Goal: Task Accomplishment & Management: Manage account settings

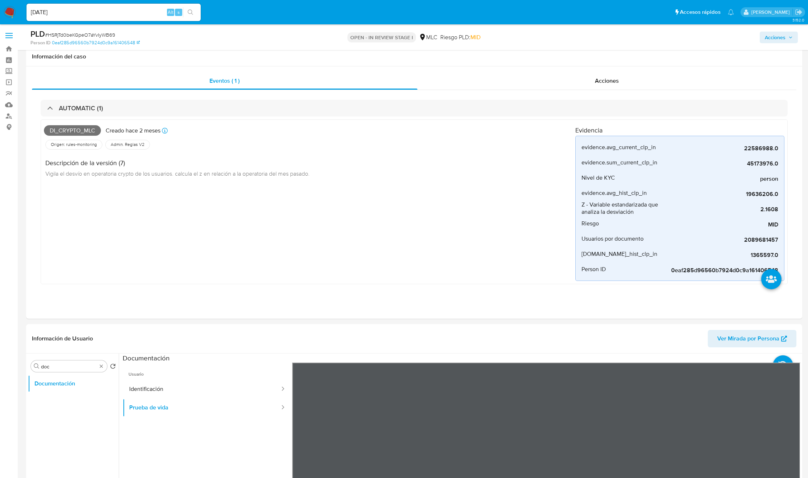
select select "10"
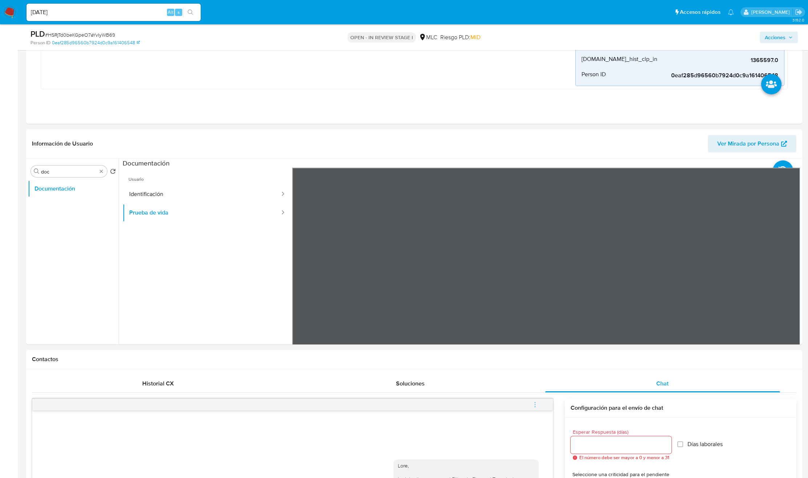
click at [100, 168] on div "Buscar doc" at bounding box center [69, 172] width 76 height 12
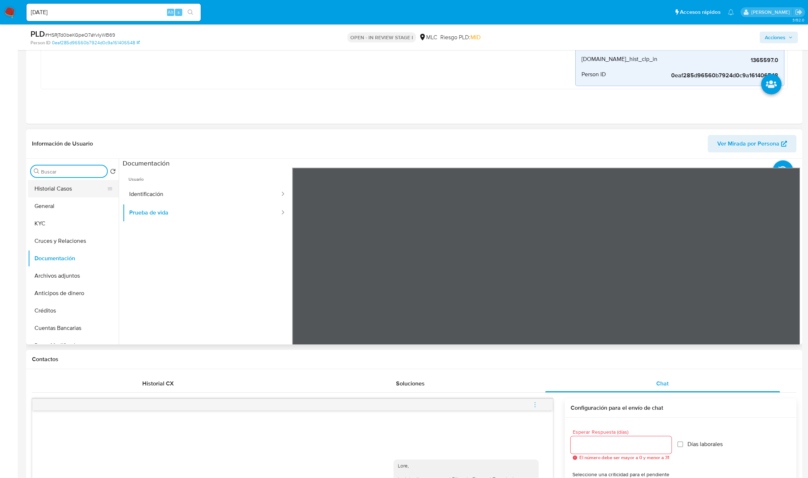
drag, startPoint x: 101, startPoint y: 170, endPoint x: 97, endPoint y: 183, distance: 13.3
click at [77, 209] on button "General" at bounding box center [73, 205] width 91 height 17
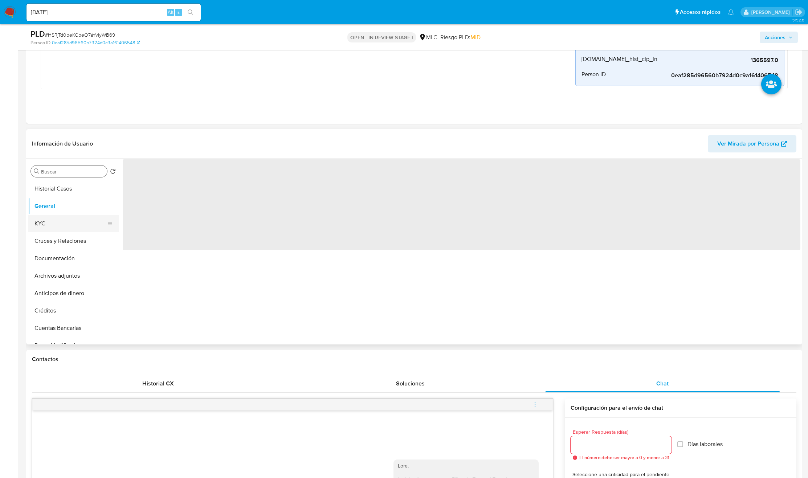
click at [71, 221] on button "KYC" at bounding box center [70, 223] width 85 height 17
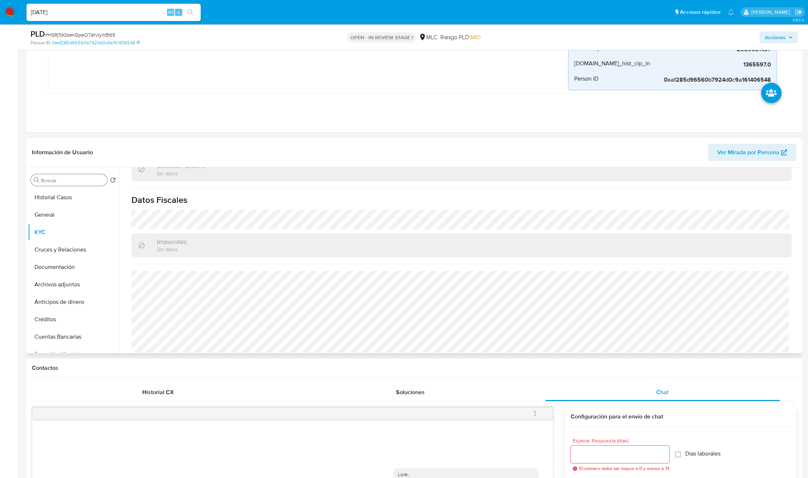
scroll to position [401, 0]
click at [69, 182] on input "doc" at bounding box center [72, 180] width 63 height 7
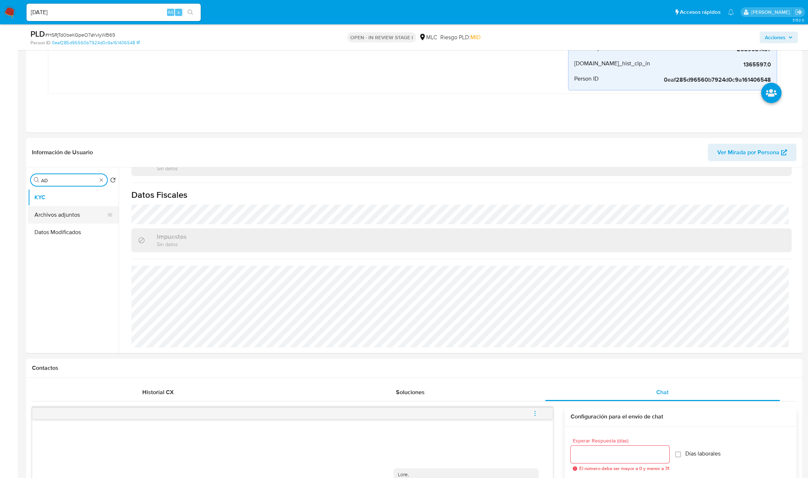
type input "AD"
click at [69, 211] on button "Archivos adjuntos" at bounding box center [70, 214] width 85 height 17
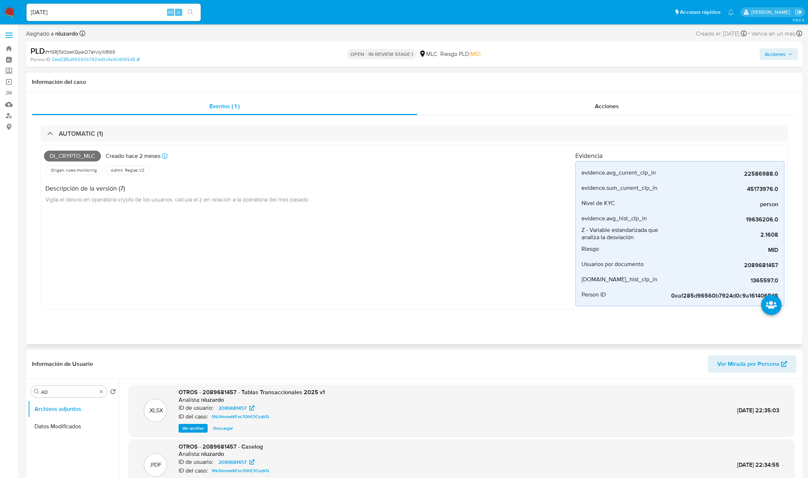
scroll to position [0, 0]
click at [613, 110] on span "Acciones" at bounding box center [607, 106] width 24 height 8
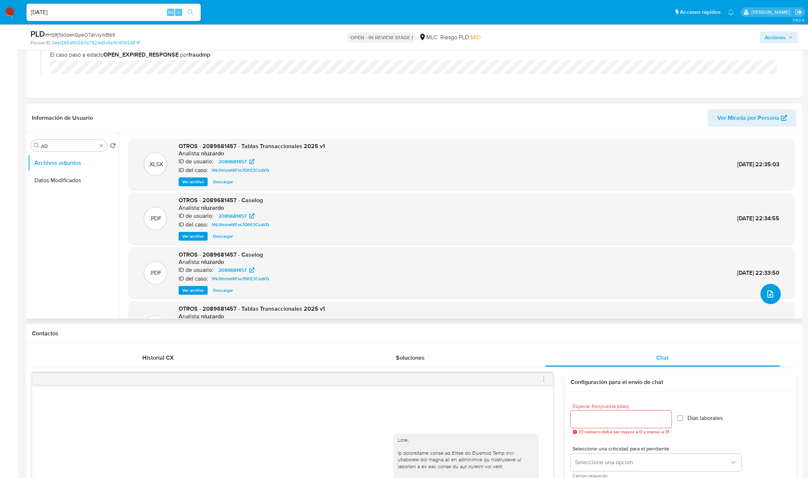
click at [771, 296] on icon "upload-file" at bounding box center [770, 294] width 9 height 9
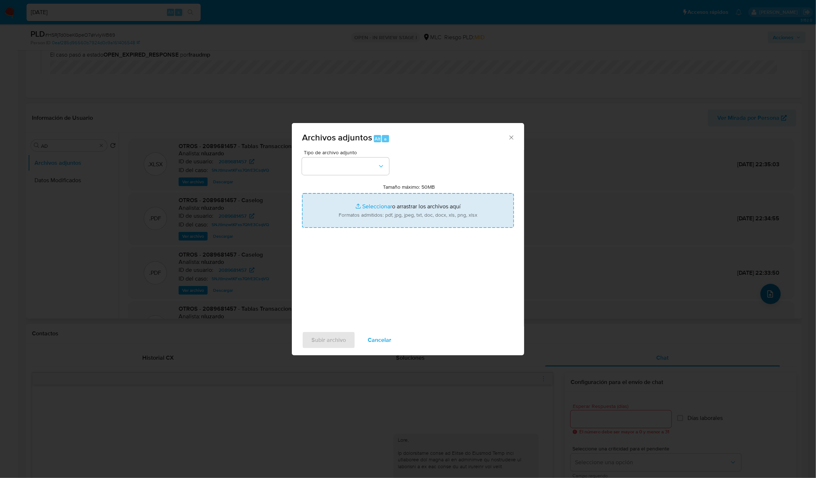
type input "C:\fakepath\2089681457 - Tablas Transaccionales 2025 v1.2.xlsx"
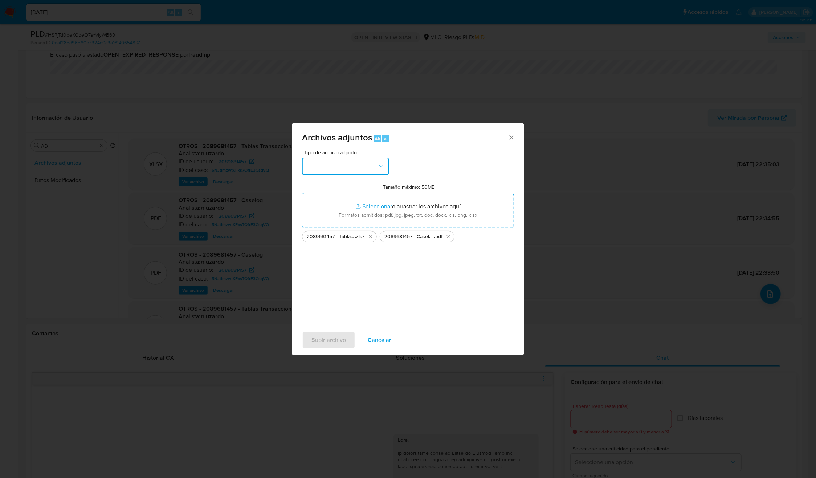
click at [385, 167] on button "button" at bounding box center [345, 166] width 87 height 17
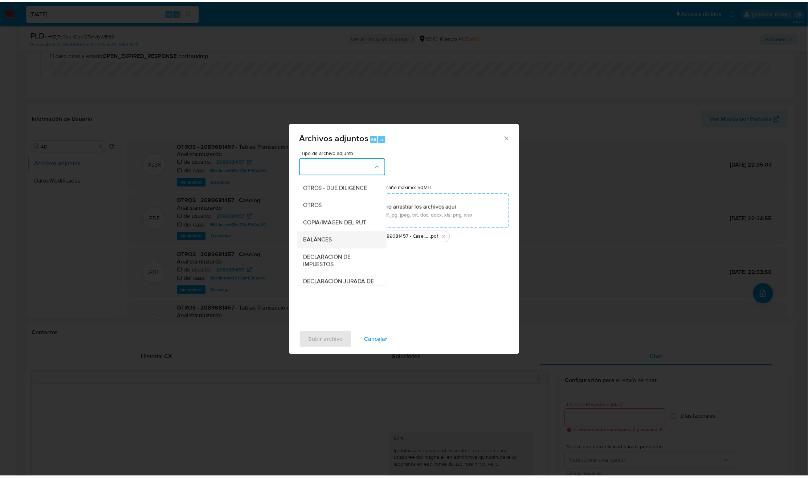
scroll to position [84, 0]
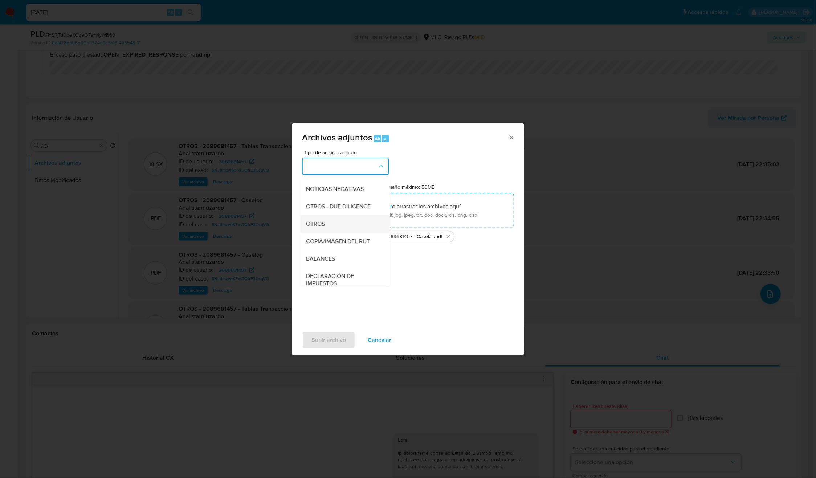
click at [323, 228] on span "OTROS" at bounding box center [315, 223] width 19 height 7
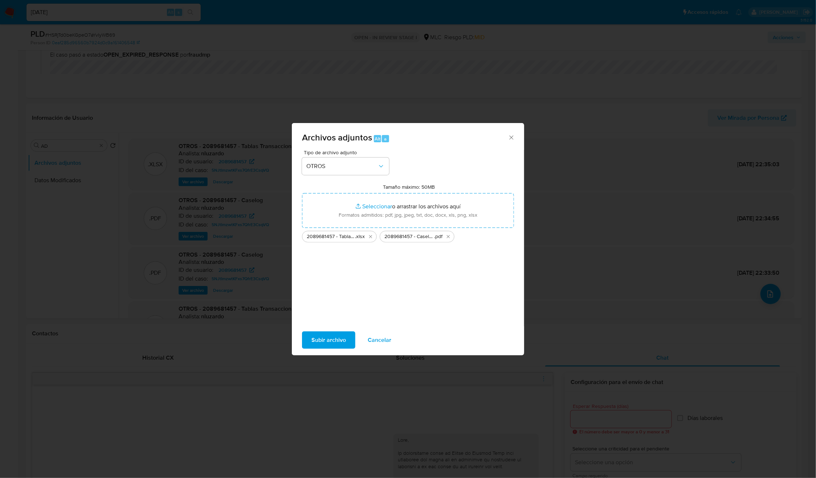
click at [332, 340] on span "Subir archivo" at bounding box center [328, 340] width 34 height 16
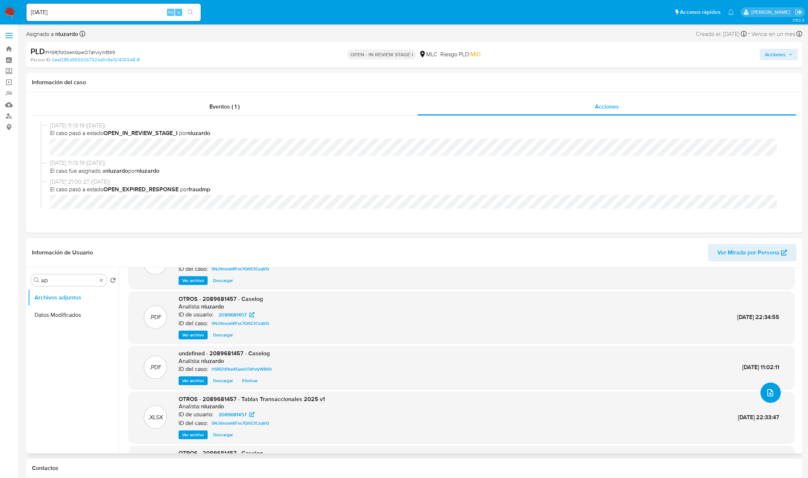
scroll to position [0, 0]
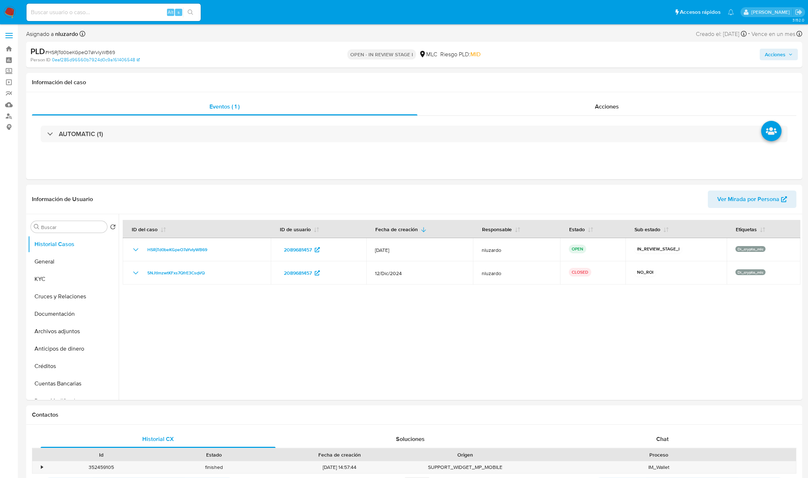
select select "10"
click at [610, 103] on span "Acciones" at bounding box center [607, 106] width 24 height 8
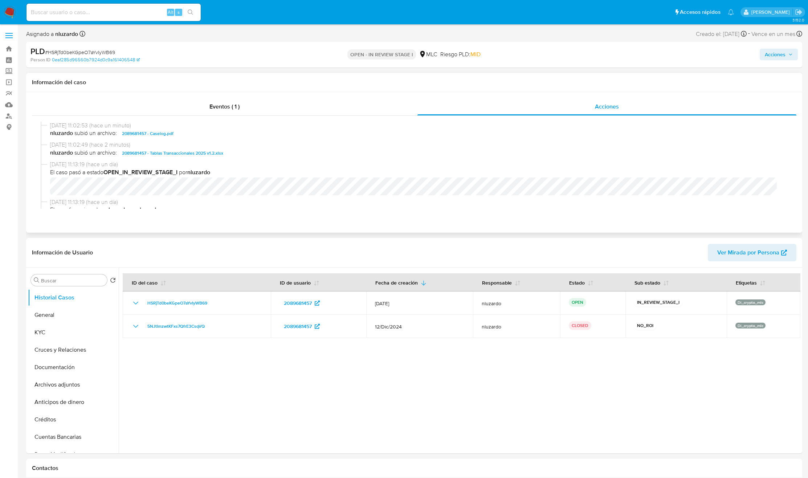
click at [188, 135] on span "nluzardo subió un archivo: 2089681457 - Caselog.pdf" at bounding box center [417, 133] width 735 height 9
copy span "2089681457 - Caselog.pdf"
click at [781, 53] on span "Acciones" at bounding box center [775, 55] width 21 height 12
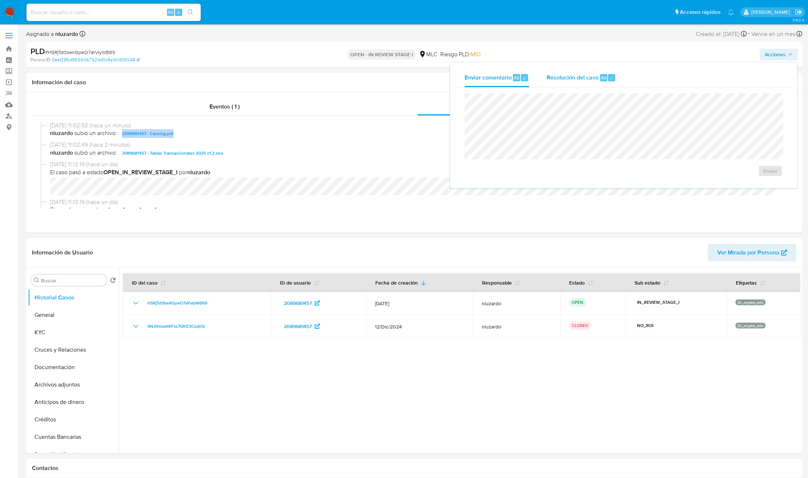
click at [592, 74] on span "Resolución del caso" at bounding box center [573, 77] width 52 height 8
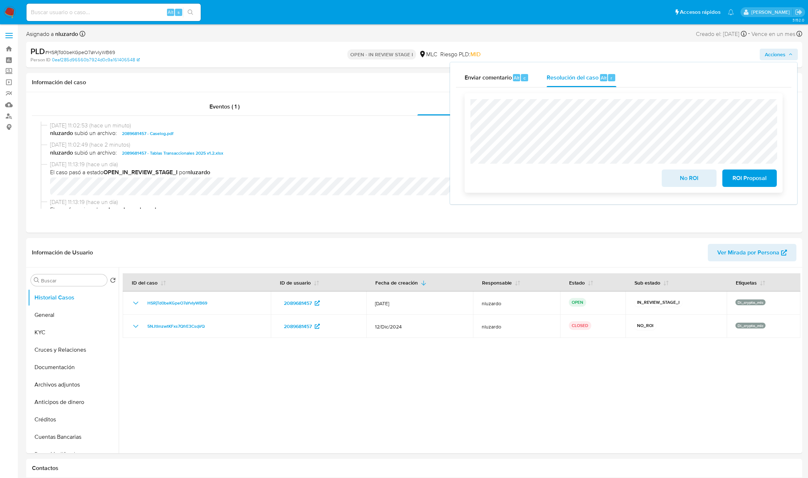
click at [683, 179] on span "No ROI" at bounding box center [689, 178] width 36 height 16
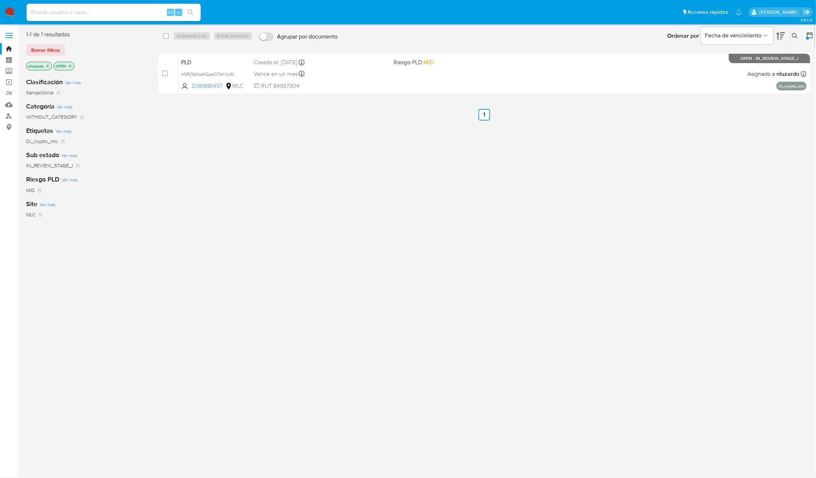
click at [799, 33] on button at bounding box center [796, 36] width 12 height 9
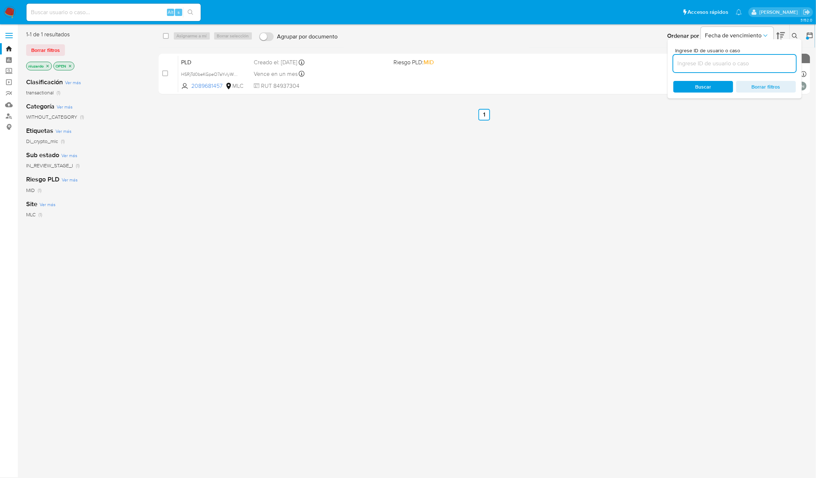
click at [757, 65] on input at bounding box center [734, 63] width 123 height 9
type input "594319975"
click at [712, 86] on span "Buscar" at bounding box center [703, 87] width 50 height 10
click at [795, 35] on icon at bounding box center [795, 36] width 6 height 6
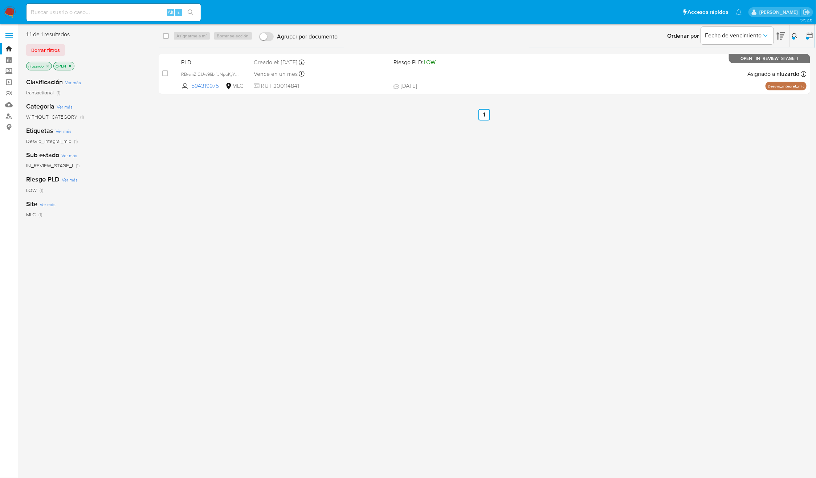
click at [634, 227] on div "select-all-cases-checkbox Asignarme a mí Borrar selección Agrupar por documento…" at bounding box center [485, 191] width 652 height 323
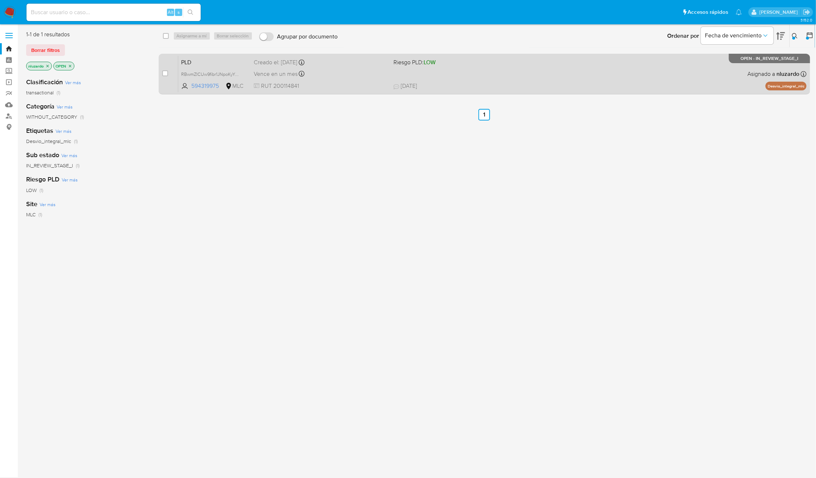
click at [457, 82] on span "06/08/2025 06/08/2025 11:46" at bounding box center [529, 86] width 273 height 8
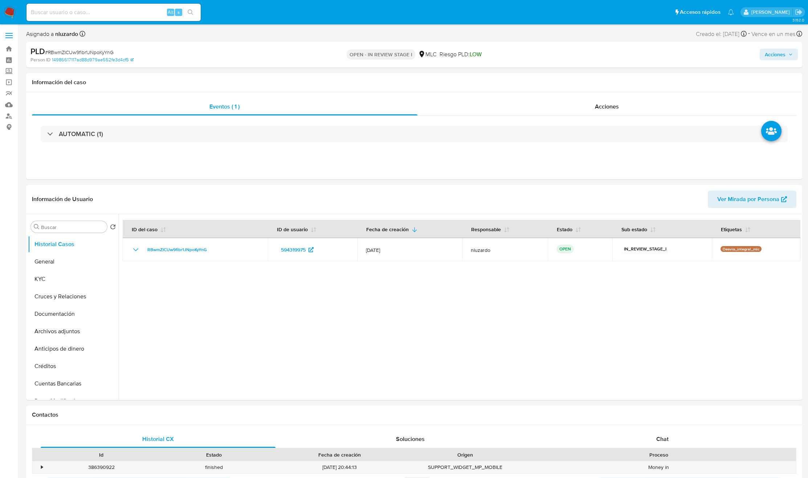
select select "10"
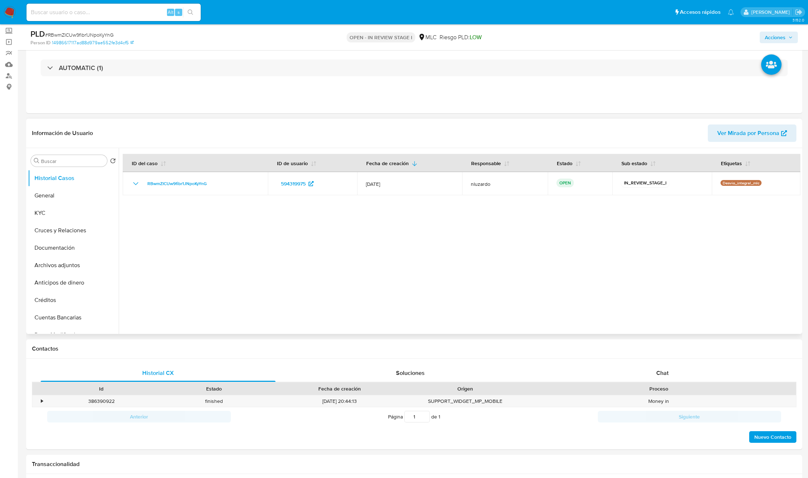
scroll to position [109, 0]
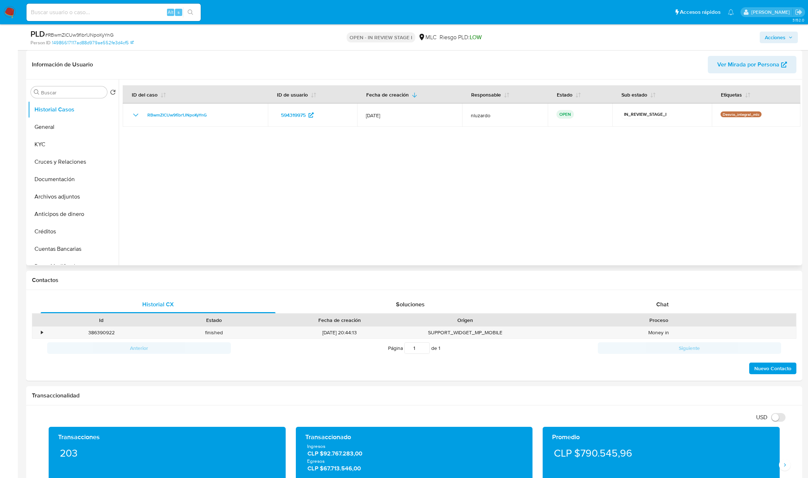
drag, startPoint x: 266, startPoint y: 114, endPoint x: 295, endPoint y: 176, distance: 68.7
click at [302, 160] on div at bounding box center [460, 172] width 682 height 186
drag, startPoint x: 289, startPoint y: 190, endPoint x: 292, endPoint y: 193, distance: 4.1
click at [289, 191] on div at bounding box center [460, 172] width 682 height 186
click at [652, 308] on div "Chat" at bounding box center [662, 304] width 235 height 17
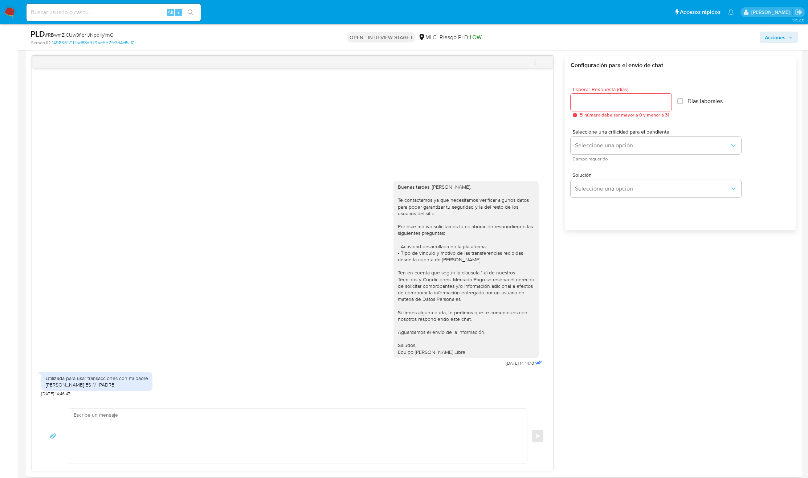
scroll to position [436, 0]
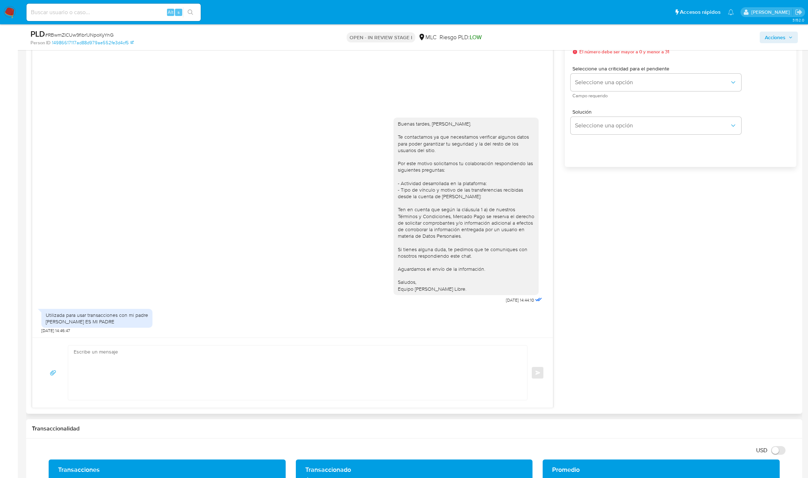
click at [131, 323] on div "Utilizada para usar transacciones con mi padre VICTOR HUGO SEPÚLVEDA GRANDÓN ES…" at bounding box center [97, 318] width 102 height 13
click at [132, 323] on div "Utilizada para usar transacciones con mi padre [PERSON_NAME] ES MI PADRE" at bounding box center [97, 318] width 102 height 13
click at [132, 324] on div "Utilizada para usar transacciones con mi padre [PERSON_NAME] ES MI PADRE" at bounding box center [97, 318] width 102 height 13
click at [121, 325] on div "Utilizada para usar transacciones con mi padre VICTOR HUGO SEPÚLVEDA GRANDÓN ES…" at bounding box center [97, 318] width 102 height 13
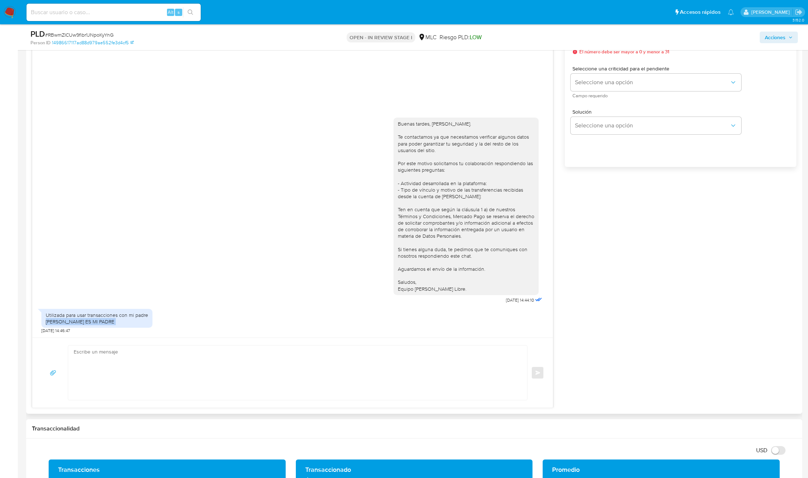
drag, startPoint x: 121, startPoint y: 325, endPoint x: 111, endPoint y: 329, distance: 11.1
click at [121, 325] on div "Utilizada para usar transacciones con mi padre VICTOR HUGO SEPÚLVEDA GRANDÓN ES…" at bounding box center [97, 318] width 102 height 13
click at [110, 325] on div "Utilizada para usar transacciones con mi padre VICTOR HUGO SEPÚLVEDA GRANDÓN ES…" at bounding box center [97, 318] width 102 height 13
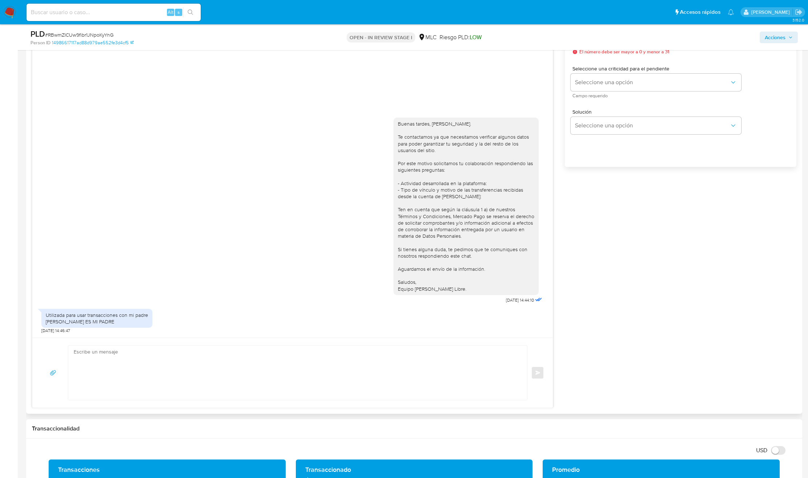
click at [426, 194] on div "Buenas tardes, Sebastián. Te contactamos ya que necesitamos verificar algunos d…" at bounding box center [466, 207] width 136 height 172
click at [409, 218] on div "Buenas tardes, Sebastián. Te contactamos ya que necesitamos verificar algunos d…" at bounding box center [466, 207] width 136 height 172
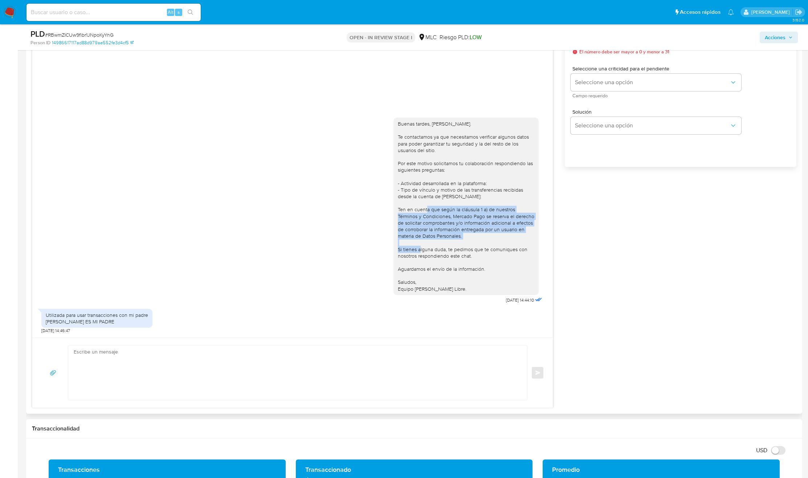
click at [409, 218] on div "Buenas tardes, Sebastián. Te contactamos ya que necesitamos verificar algunos d…" at bounding box center [466, 207] width 136 height 172
click at [315, 237] on div "Buenas tardes, Sebastián. Te contactamos ya que necesitamos verificar algunos d…" at bounding box center [292, 209] width 502 height 193
click at [313, 303] on div "Buenas tardes, Sebastián. Te contactamos ya que necesitamos verificar algunos d…" at bounding box center [292, 209] width 502 height 193
click at [85, 318] on div "Utilizada para usar transacciones con mi padre VICTOR HUGO SEPÚLVEDA GRANDÓN ES…" at bounding box center [97, 318] width 102 height 13
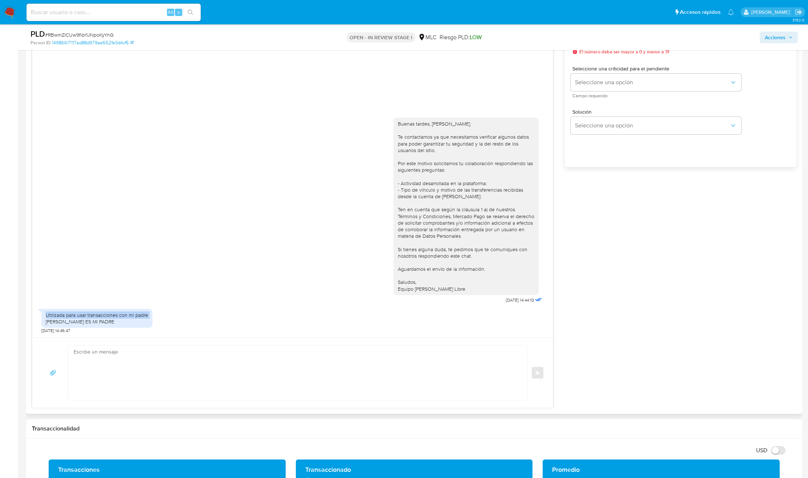
click at [85, 318] on div "Utilizada para usar transacciones con mi padre VICTOR HUGO SEPÚLVEDA GRANDÓN ES…" at bounding box center [97, 318] width 102 height 13
click at [68, 323] on div "Utilizada para usar transacciones con mi padre VICTOR HUGO SEPÚLVEDA GRANDÓN ES…" at bounding box center [97, 318] width 102 height 13
click at [165, 350] on textarea at bounding box center [296, 373] width 444 height 54
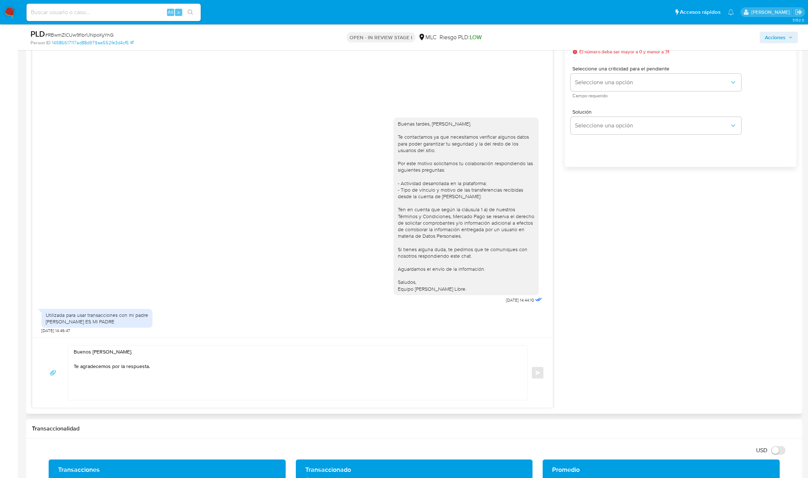
copy div "Saludos, Equipo de Mercado Libre."
drag, startPoint x: 476, startPoint y: 293, endPoint x: 234, endPoint y: 388, distance: 259.5
click at [248, 383] on div "Buenas tardes, Sebastián. Te contactamos ya que necesitamos verificar algunos d…" at bounding box center [292, 200] width 521 height 415
click at [173, 389] on textarea "Buenos días, Sebastián. Te agradecemos por la respuesta." at bounding box center [296, 373] width 444 height 54
click at [168, 381] on textarea "Buenos días, Sebastián. Te agradecemos por la respuesta." at bounding box center [296, 373] width 444 height 54
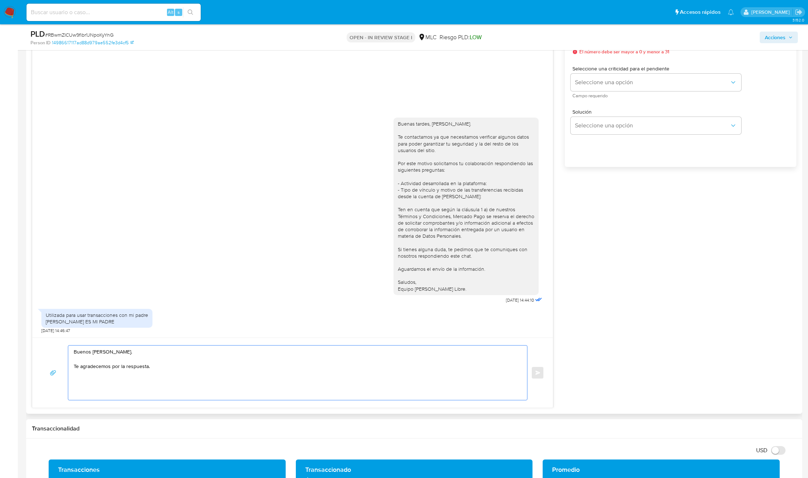
paste textarea "Saludos, Equipo de Mercado Libre."
click at [223, 378] on textarea "Buenos días, Sebastián. Te agradecemos por la respuesta. Saludos, Equipo de Mer…" at bounding box center [296, 373] width 444 height 54
click at [619, 94] on div "Seleccione una criticidad para el pendiente Seleccione una opción Campo requeri…" at bounding box center [656, 82] width 171 height 32
click at [621, 84] on span "Seleccione una opción" at bounding box center [652, 82] width 155 height 7
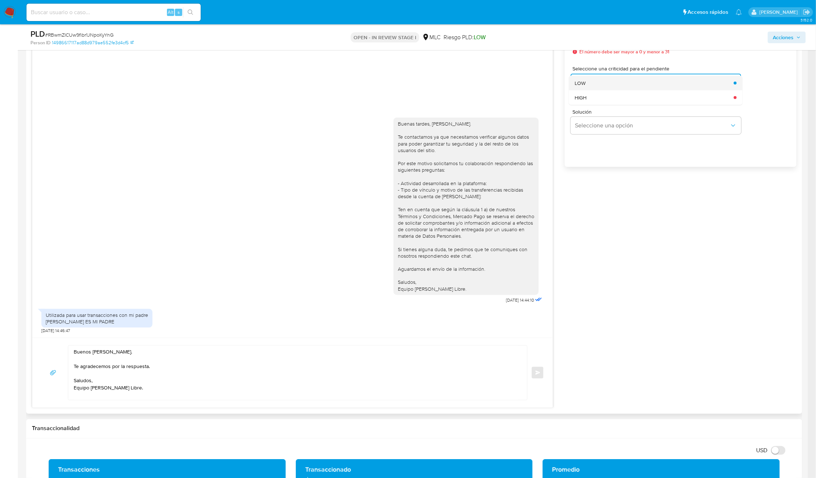
click at [610, 84] on div "LOW" at bounding box center [652, 83] width 155 height 15
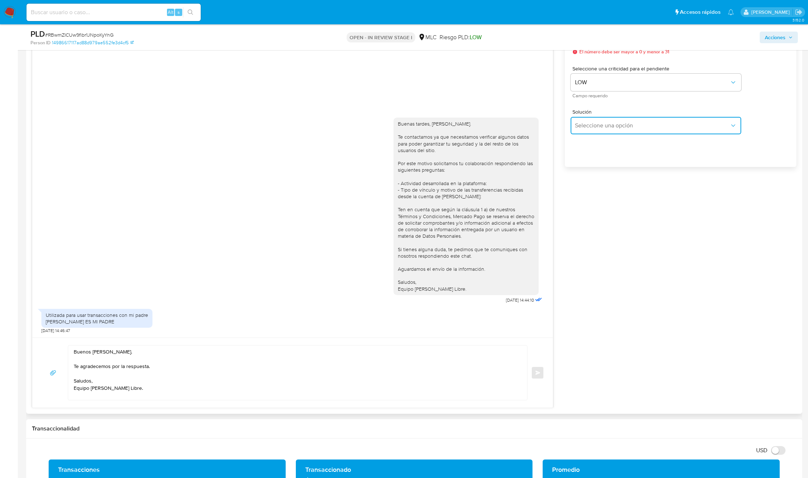
click at [588, 127] on span "Seleccione una opción" at bounding box center [652, 125] width 155 height 7
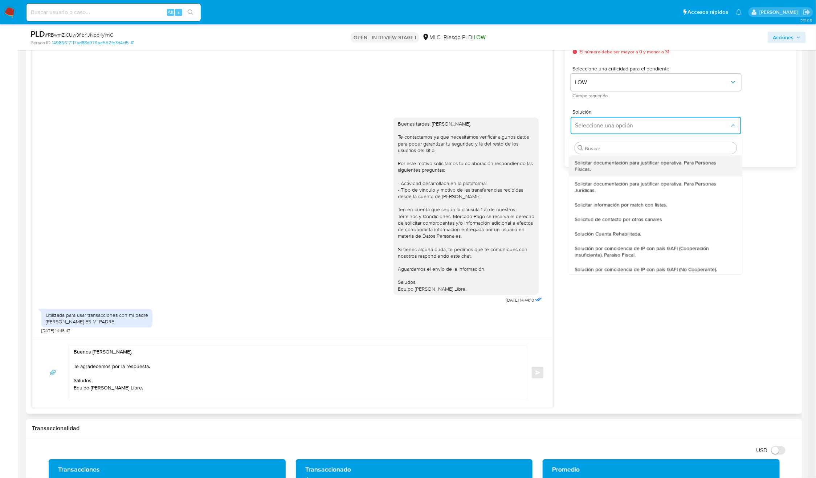
click at [598, 160] on span "Solicitar documentación para justificar operativa. Para Personas Físicas." at bounding box center [654, 165] width 158 height 13
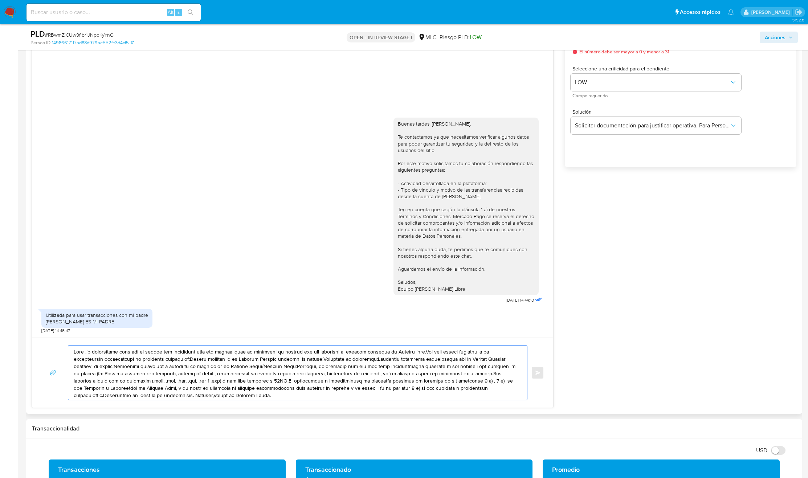
click at [287, 392] on textarea at bounding box center [296, 373] width 444 height 54
paste textarea "Buenos días, Sebastián. Te agradecemos por la respuesta. Saludos,"
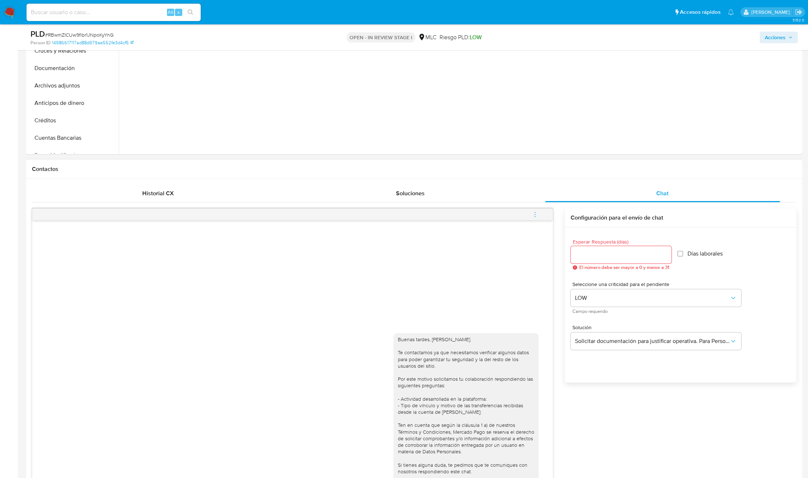
scroll to position [218, 0]
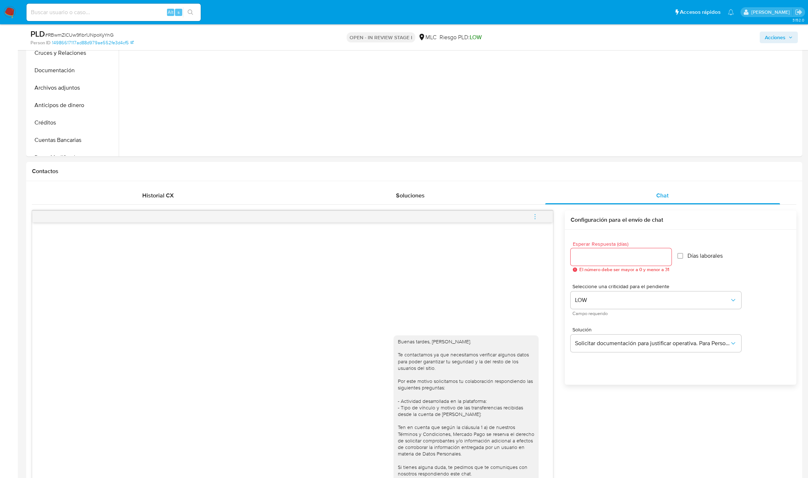
type textarea "Buenos días, Sebastián. Te agradecemos por la respuesta. Saludos, Equipo de Mer…"
click at [598, 268] on span "El número debe ser mayor a 0 y menor a 31" at bounding box center [624, 269] width 90 height 5
click at [600, 264] on div at bounding box center [621, 256] width 101 height 17
click at [595, 259] on input "Esperar Respuesta (días)" at bounding box center [621, 256] width 101 height 9
type input "0"
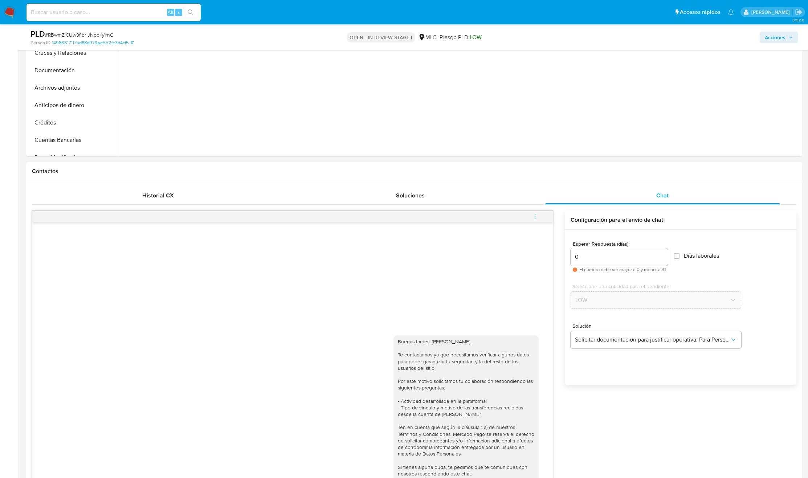
drag, startPoint x: 608, startPoint y: 161, endPoint x: 575, endPoint y: 244, distance: 89.3
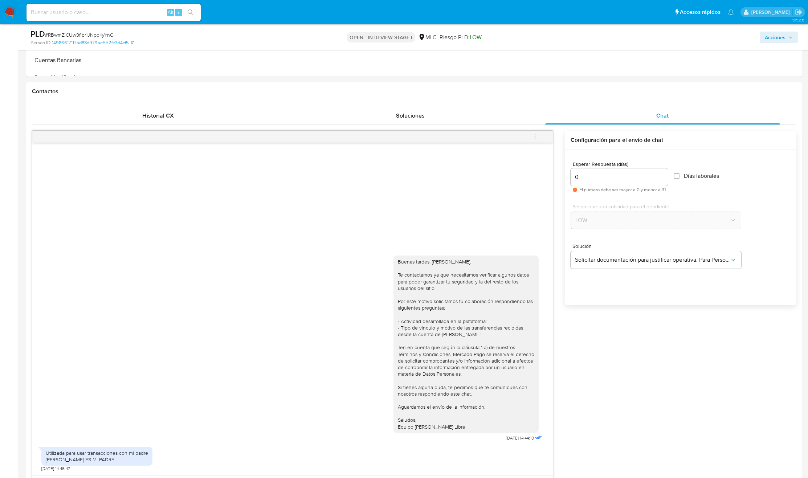
scroll to position [544, 0]
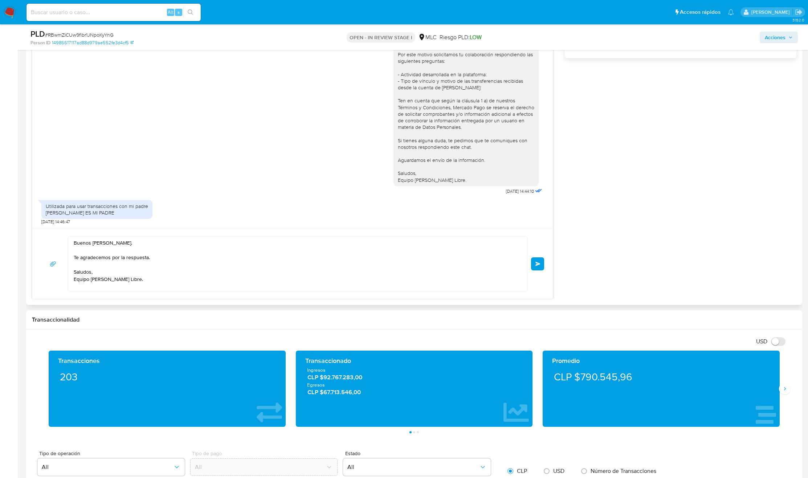
click at [155, 279] on textarea "Buenos días, Sebastián. Te agradecemos por la respuesta. Saludos, Equipo de Mer…" at bounding box center [296, 264] width 444 height 54
click at [537, 269] on button "Enviar" at bounding box center [537, 263] width 13 height 13
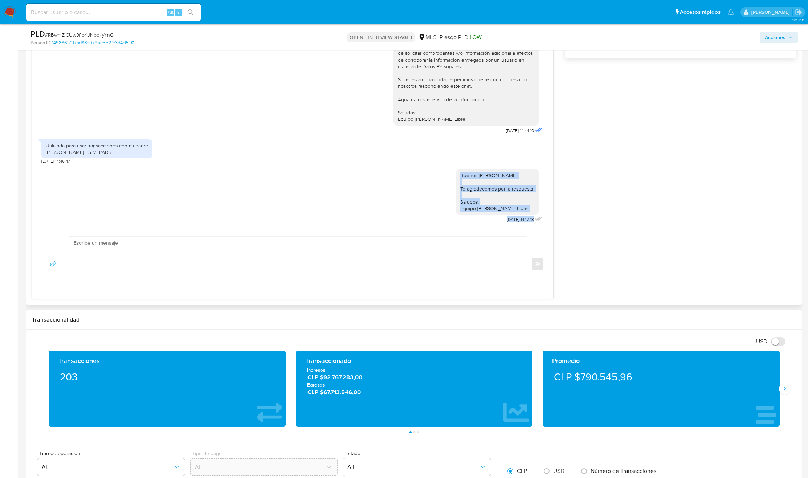
drag, startPoint x: 466, startPoint y: 194, endPoint x: 645, endPoint y: 224, distance: 181.0
click at [624, 222] on div "Buenas tardes, Sebastián. Te contactamos ya que necesitamos verificar algunos d…" at bounding box center [414, 91] width 764 height 415
click at [645, 224] on div "Buenas tardes, Sebastián. Te contactamos ya que necesitamos verificar algunos d…" at bounding box center [414, 91] width 764 height 415
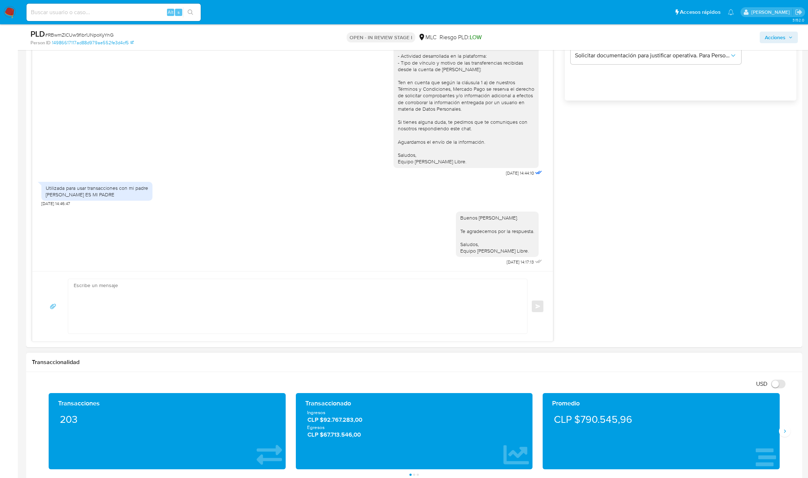
scroll to position [653, 0]
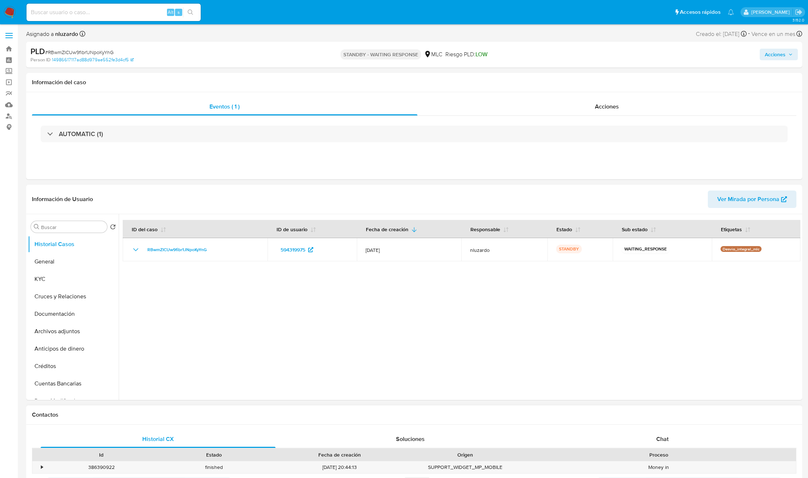
select select "10"
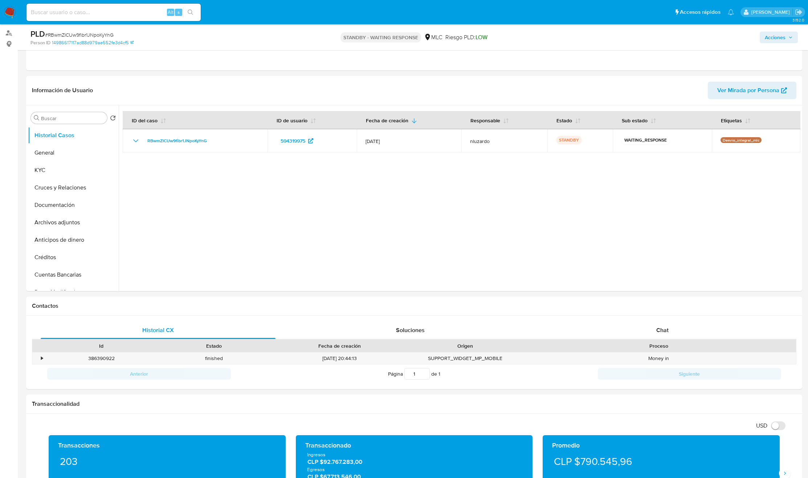
scroll to position [54, 0]
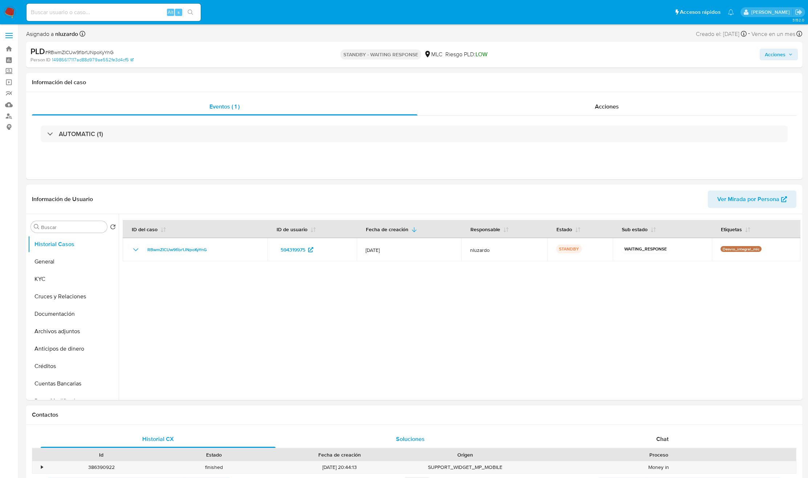
select select "10"
click at [79, 225] on input "Buscar" at bounding box center [72, 227] width 63 height 7
type input "ad"
click at [75, 260] on button "Archivos adjuntos" at bounding box center [70, 261] width 85 height 17
select select "10"
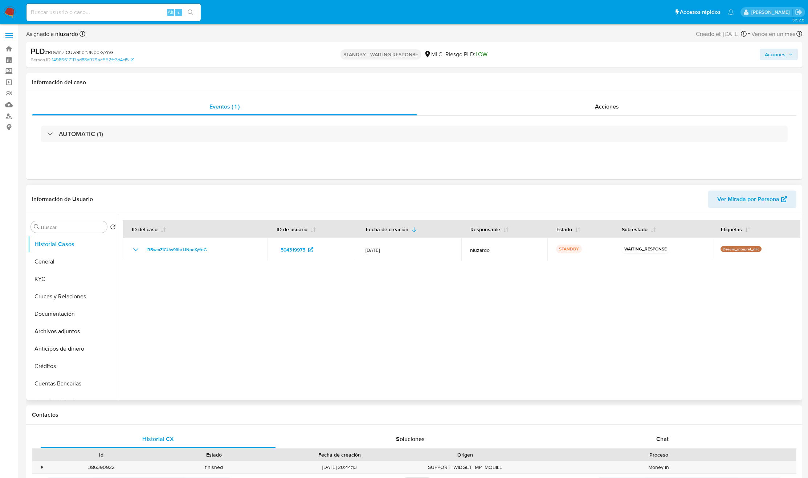
click at [529, 311] on div at bounding box center [460, 307] width 682 height 186
click at [604, 337] on div at bounding box center [460, 307] width 682 height 186
select select "10"
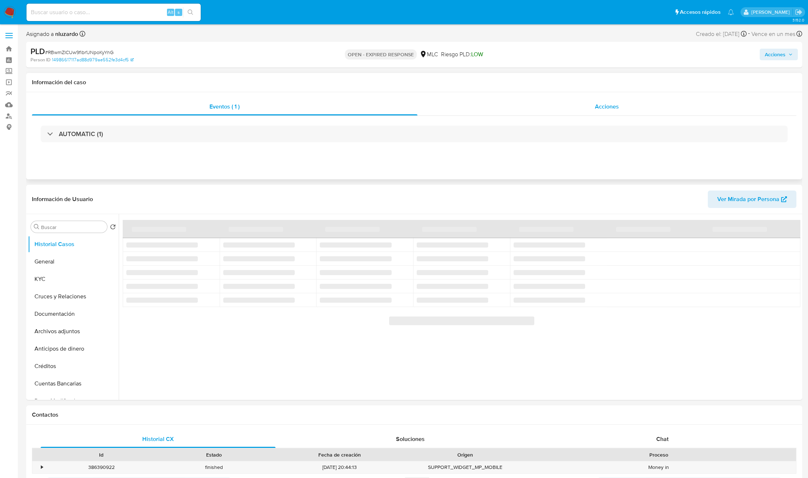
click at [615, 110] on span "Acciones" at bounding box center [607, 106] width 24 height 8
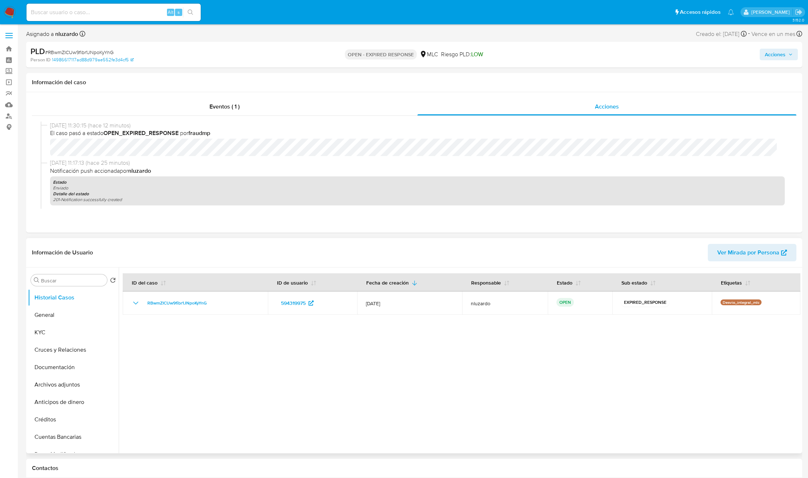
select select "10"
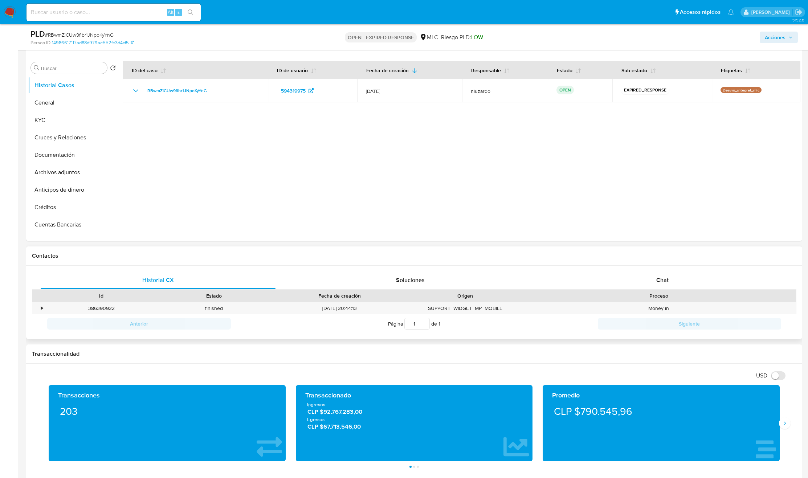
scroll to position [218, 0]
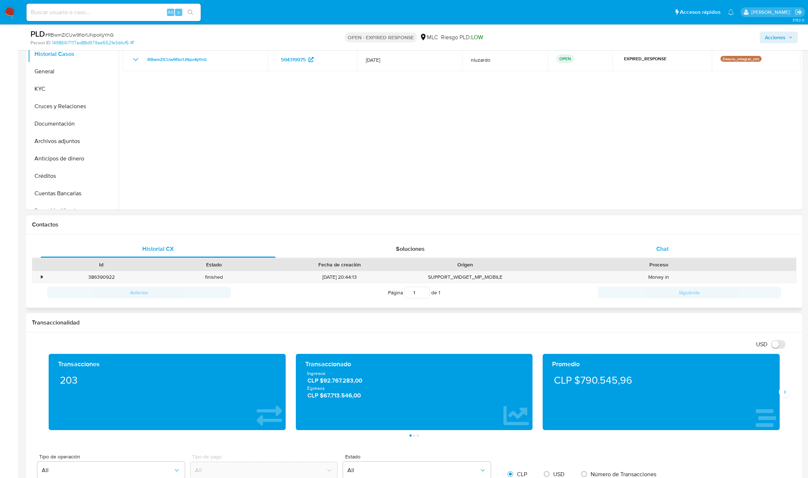
click at [664, 255] on div "Chat" at bounding box center [662, 248] width 235 height 17
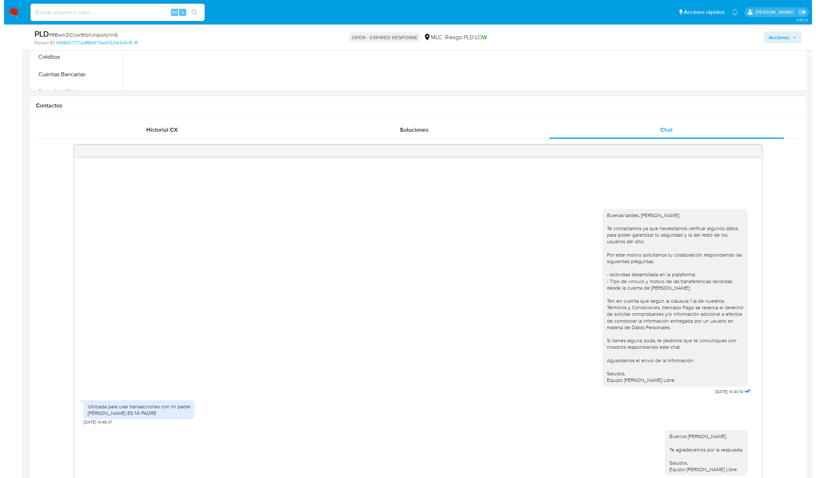
scroll to position [0, 0]
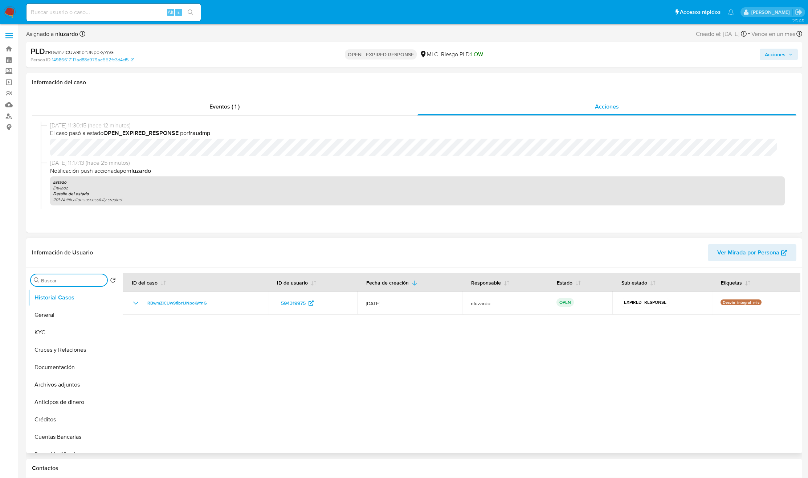
click at [57, 281] on input "Buscar" at bounding box center [72, 280] width 63 height 7
type input "ad"
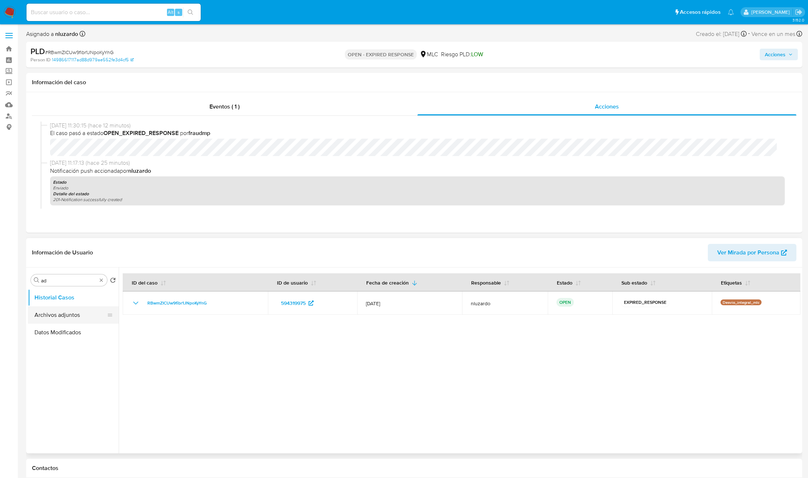
click at [62, 312] on button "Archivos adjuntos" at bounding box center [70, 314] width 85 height 17
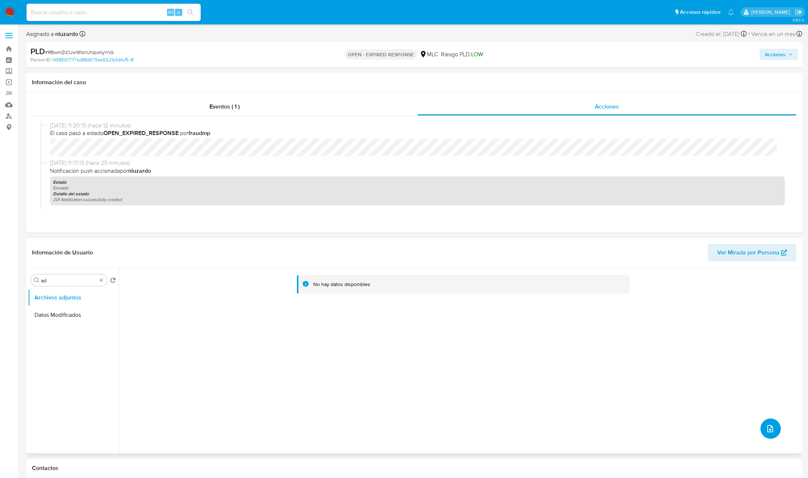
click at [772, 434] on button "upload-file" at bounding box center [770, 429] width 20 height 20
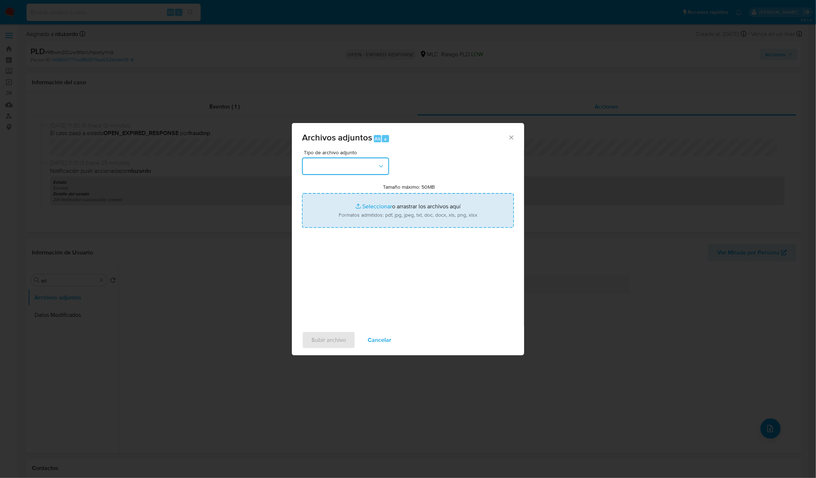
click at [385, 168] on button "button" at bounding box center [345, 166] width 87 height 17
type input "C:\fakepath\594319975 - Tablas Transaccionales 2025 v1.2.xlsx"
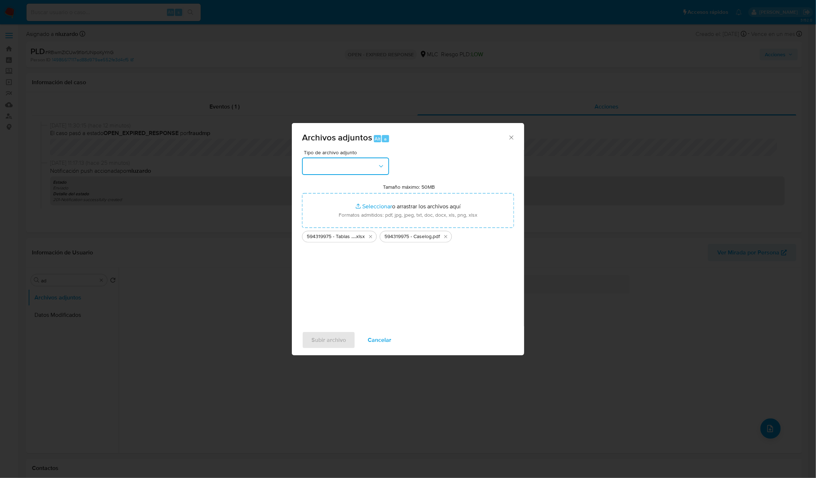
click at [382, 169] on icon "button" at bounding box center [380, 166] width 7 height 7
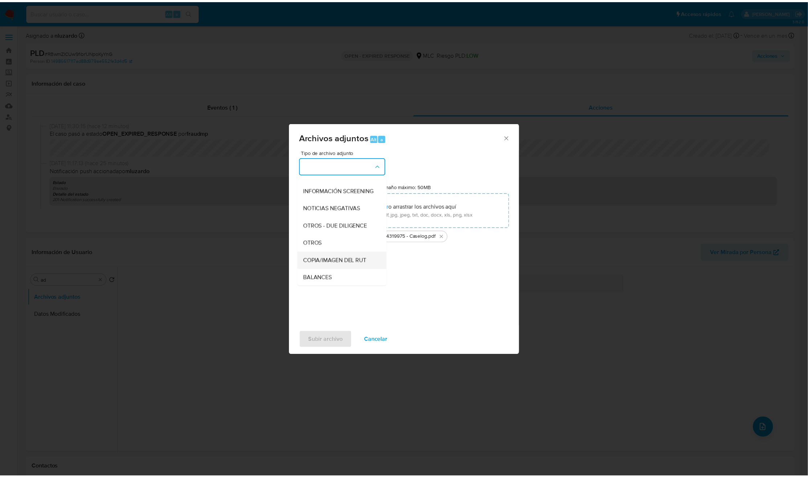
scroll to position [84, 0]
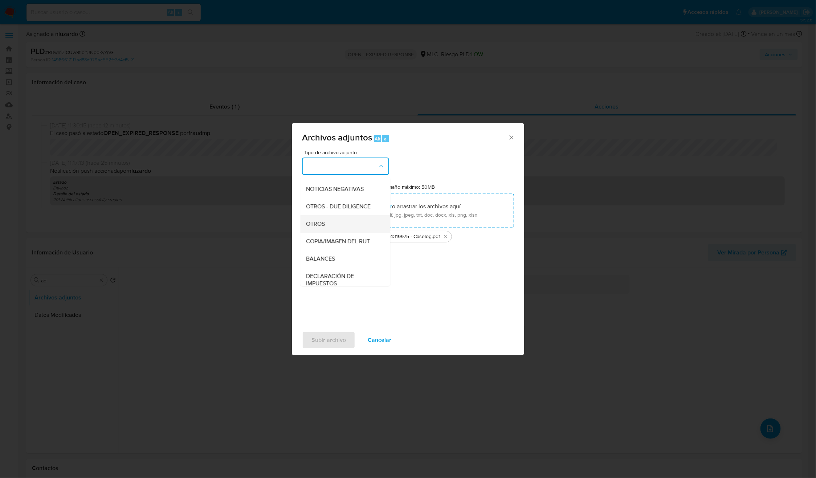
click at [331, 233] on div "OTROS" at bounding box center [343, 223] width 74 height 17
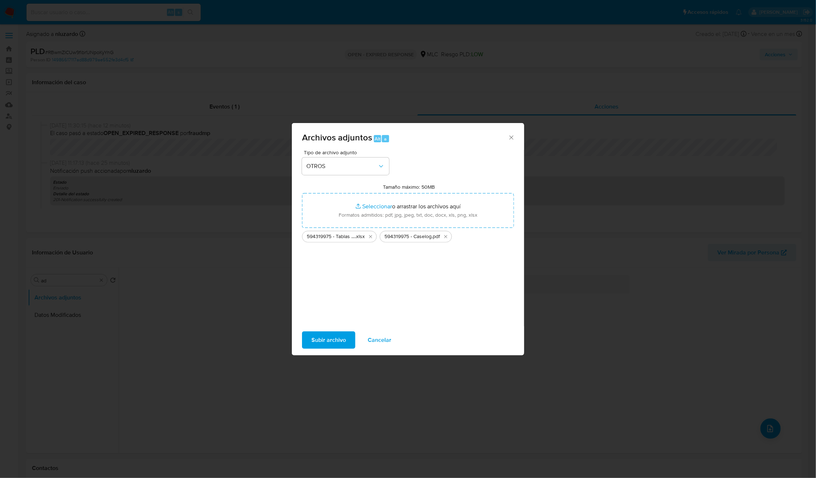
click at [328, 338] on span "Subir archivo" at bounding box center [328, 340] width 34 height 16
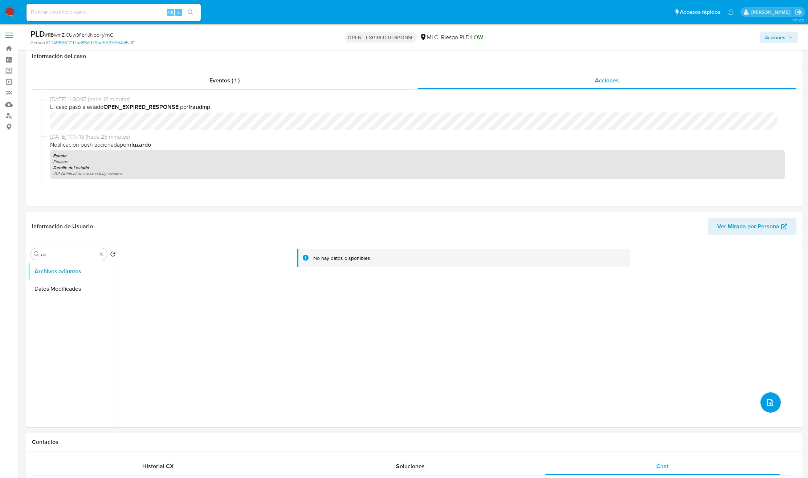
scroll to position [0, 0]
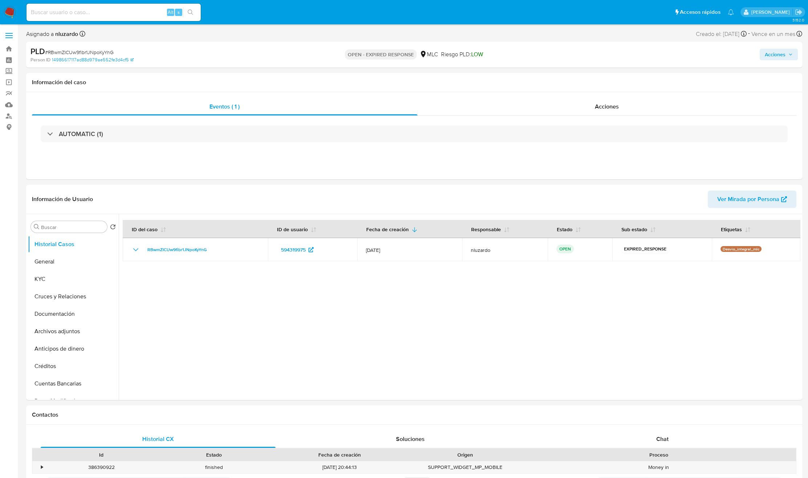
select select "10"
click at [621, 109] on div "Acciones" at bounding box center [606, 106] width 379 height 17
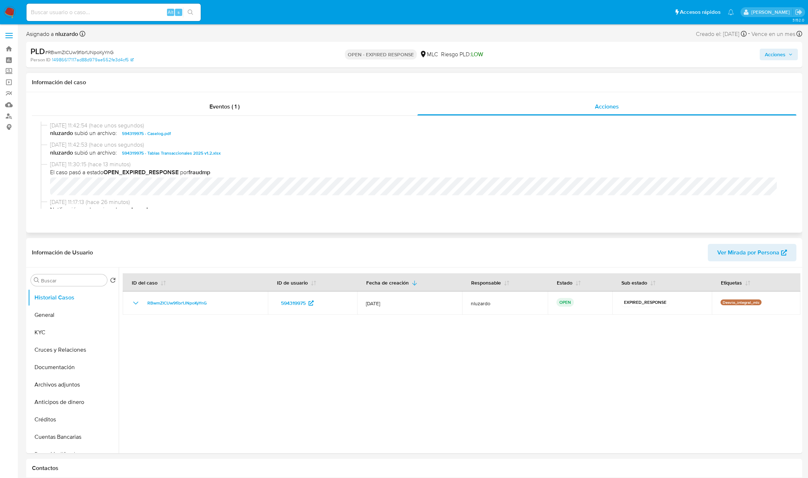
click at [196, 136] on span "nluzardo subió un archivo: 594319975 - Caselog.pdf" at bounding box center [417, 133] width 735 height 9
copy span "594319975 - Caselog.pdf"
click at [197, 136] on span "nluzardo subió un archivo: 594319975 - Caselog.pdf" at bounding box center [417, 133] width 735 height 9
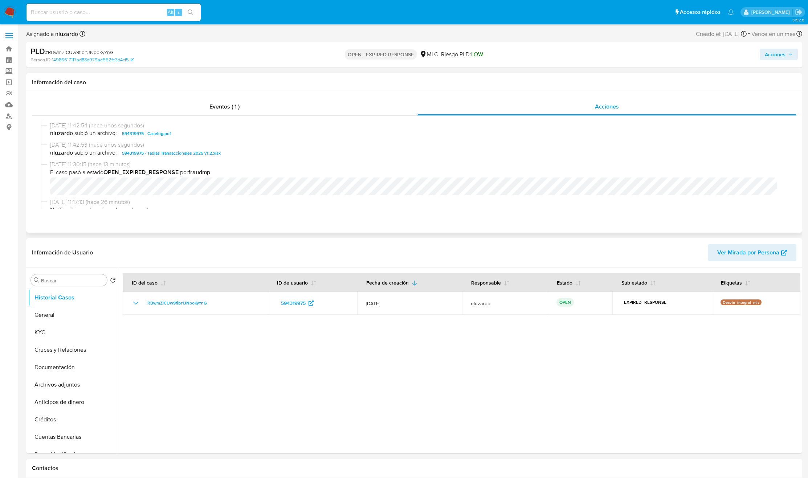
click at [197, 136] on span "nluzardo subió un archivo: 594319975 - Caselog.pdf" at bounding box center [417, 133] width 735 height 9
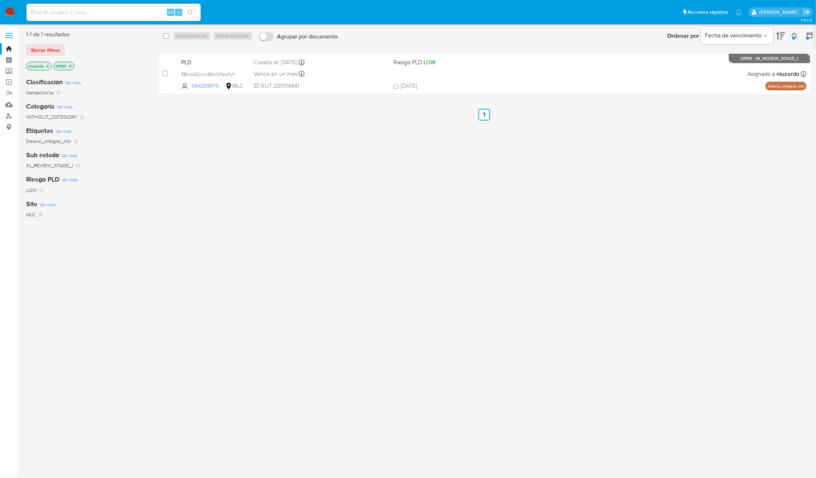
click at [794, 37] on div at bounding box center [793, 38] width 3 height 3
click at [723, 62] on input "594319975" at bounding box center [734, 63] width 123 height 9
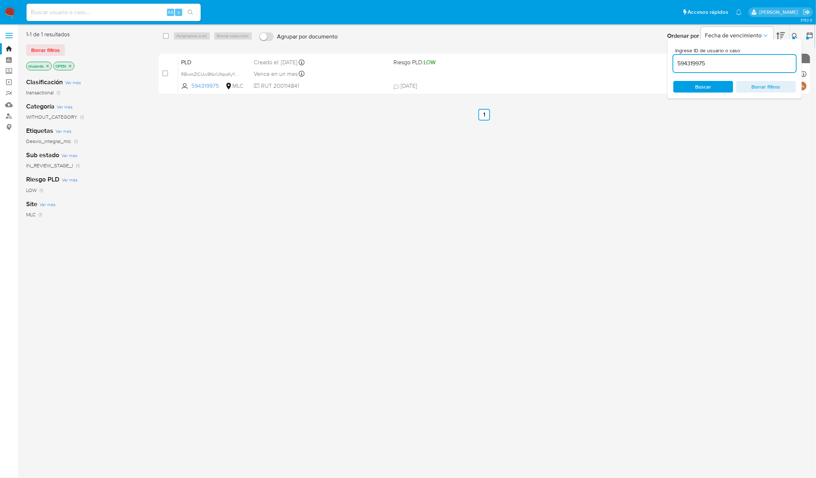
click at [723, 62] on input "594319975" at bounding box center [734, 63] width 123 height 9
type input "RBwmZICUw9fibr1JNpoKyYnG"
click at [701, 91] on span "Buscar" at bounding box center [703, 87] width 16 height 12
click at [793, 35] on icon at bounding box center [795, 36] width 6 height 6
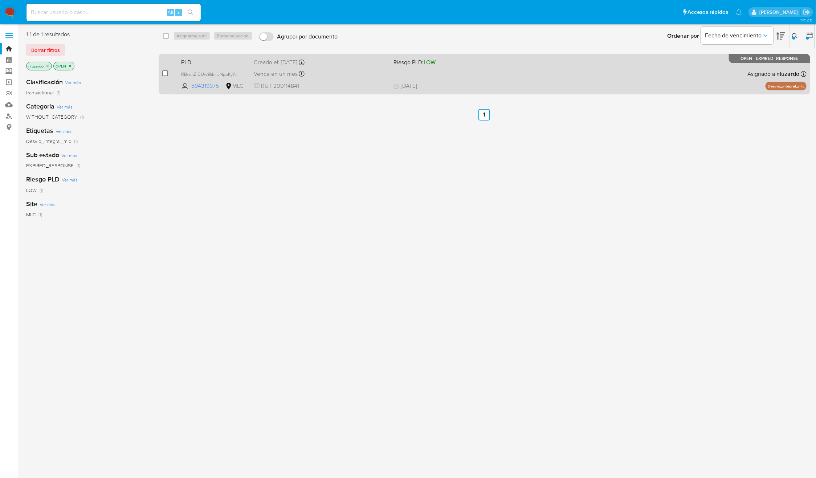
click at [166, 72] on input "checkbox" at bounding box center [165, 73] width 6 height 6
checkbox input "true"
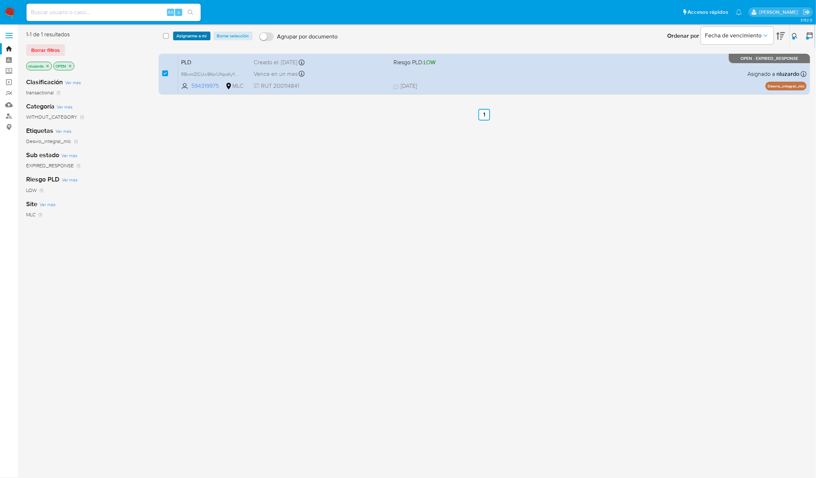
click at [187, 39] on span "Asignarme a mí" at bounding box center [192, 35] width 30 height 7
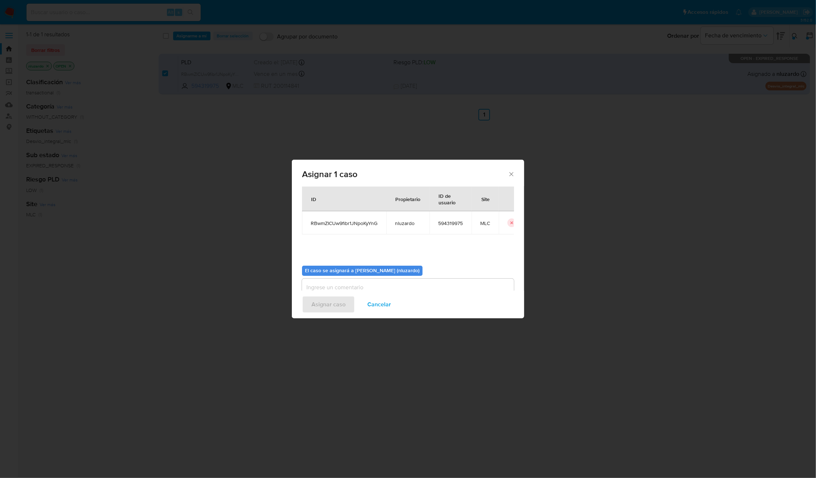
scroll to position [37, 0]
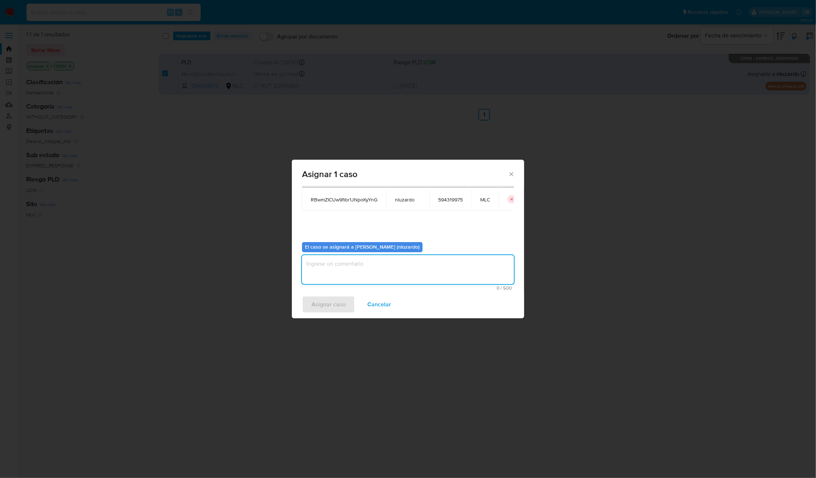
click at [391, 261] on textarea "assign-modal" at bounding box center [408, 269] width 212 height 29
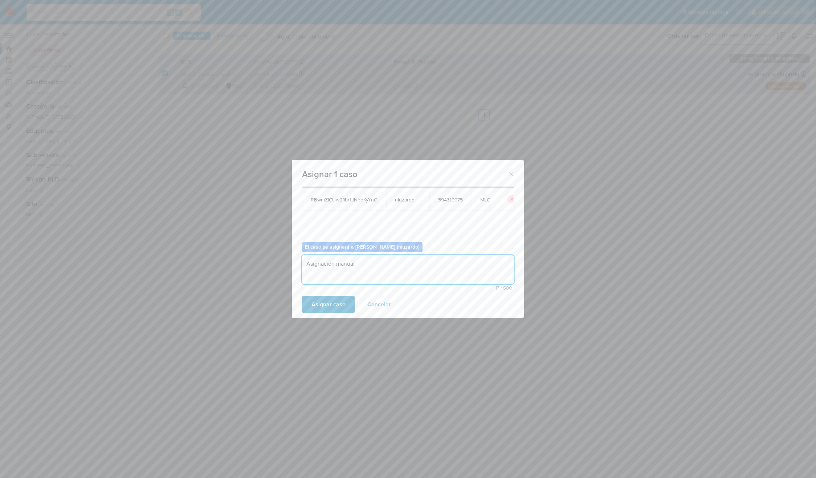
type textarea "Asignación manual"
click at [346, 303] on button "Asignar caso" at bounding box center [328, 304] width 53 height 17
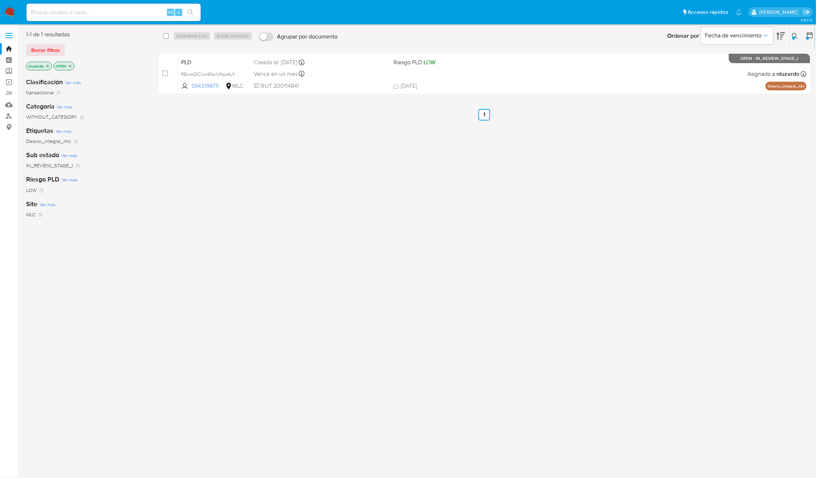
click at [792, 37] on div at bounding box center [793, 38] width 3 height 3
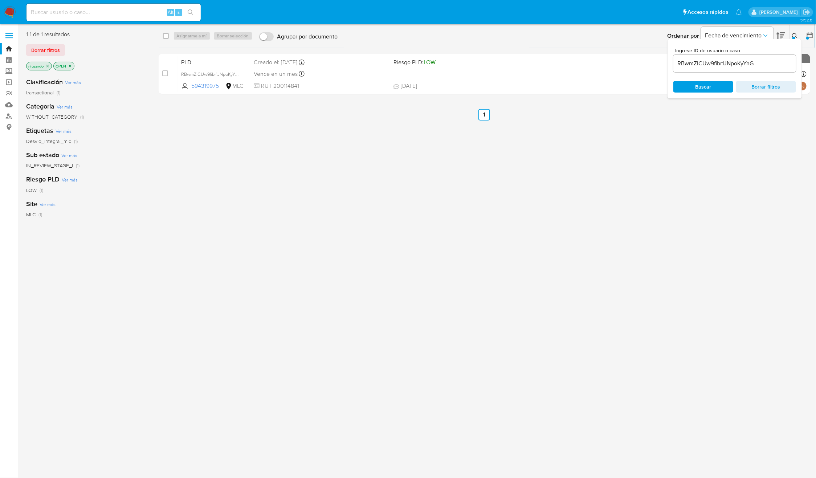
click at [718, 63] on input "RBwmZICUw9fibr1JNpoKyYnG" at bounding box center [734, 63] width 123 height 9
type input "1207274073"
click at [695, 87] on span "Buscar" at bounding box center [703, 87] width 50 height 10
click at [791, 34] on button at bounding box center [796, 36] width 12 height 9
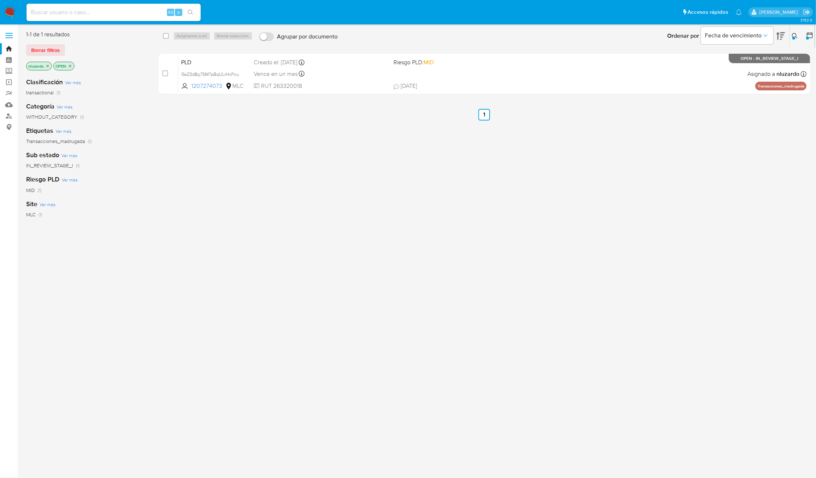
click at [512, 156] on div "select-all-cases-checkbox Asignarme a mí Borrar selección Agrupar por documento…" at bounding box center [485, 191] width 652 height 323
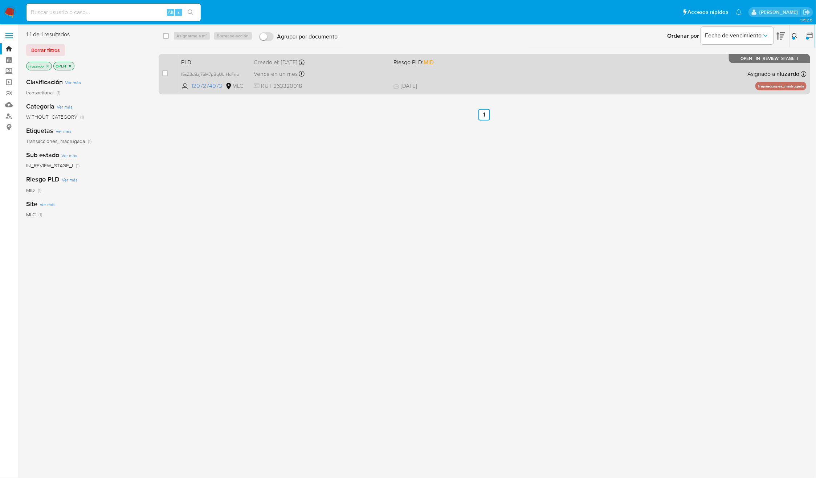
click at [537, 86] on span "[DATE] [DATE] 05:16" at bounding box center [529, 86] width 273 height 8
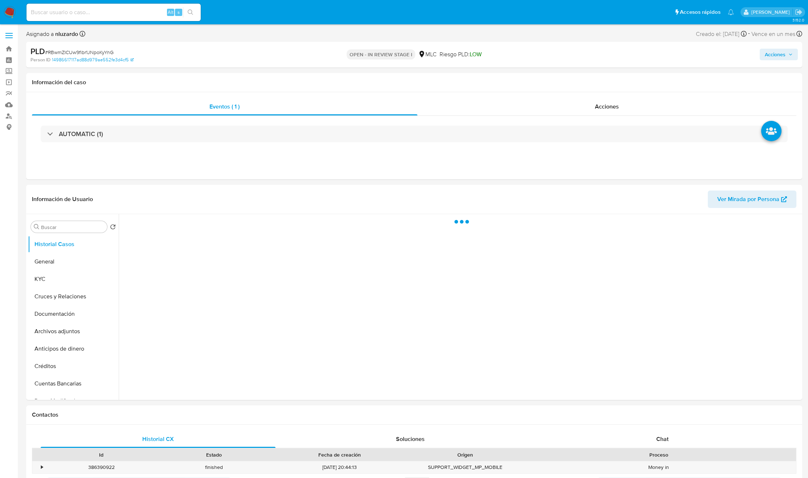
click at [771, 56] on span "Acciones" at bounding box center [775, 55] width 21 height 12
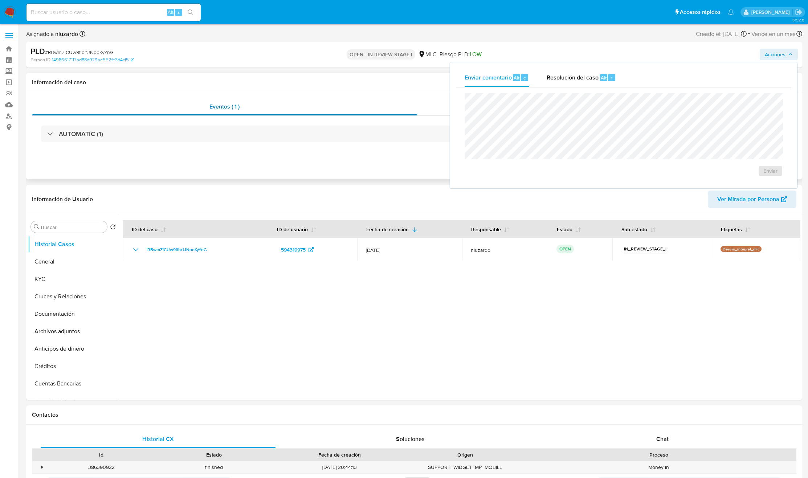
select select "10"
click at [413, 164] on div "Eventos ( 1 ) Acciones AUTOMATIC (1)" at bounding box center [414, 135] width 776 height 87
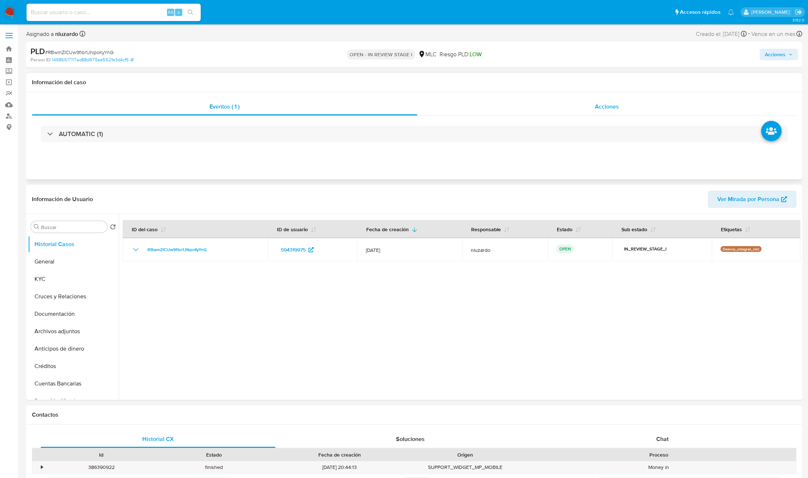
click at [528, 111] on div "Acciones" at bounding box center [606, 106] width 379 height 17
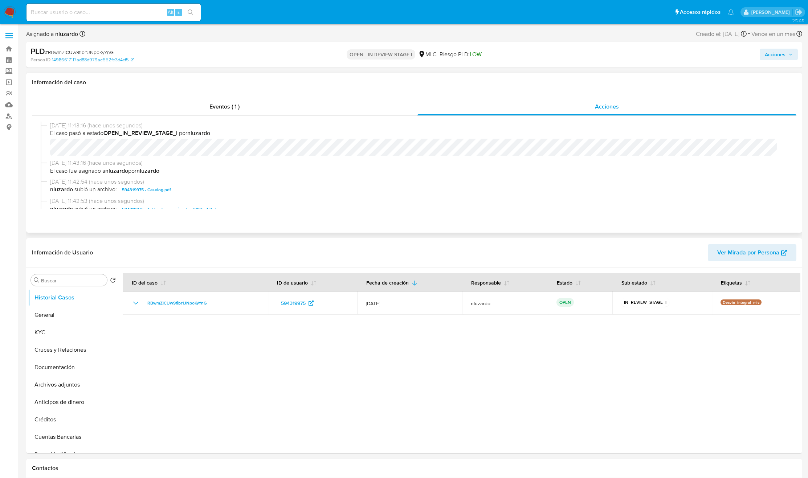
click at [177, 192] on span "nluzardo subió un archivo: 594319975 - Caselog.pdf" at bounding box center [417, 189] width 735 height 9
copy span "594319975 - Caselog.pdf"
click at [772, 54] on span "Acciones" at bounding box center [775, 55] width 21 height 12
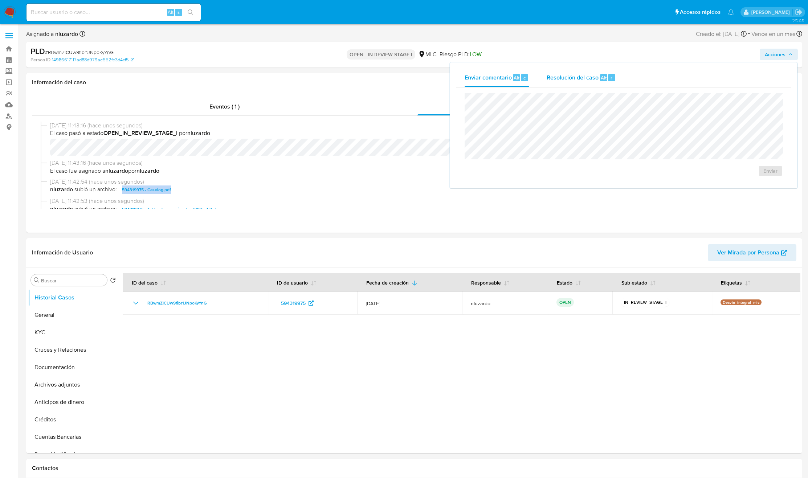
click at [552, 83] on div "Resolución del caso Alt r" at bounding box center [581, 77] width 69 height 19
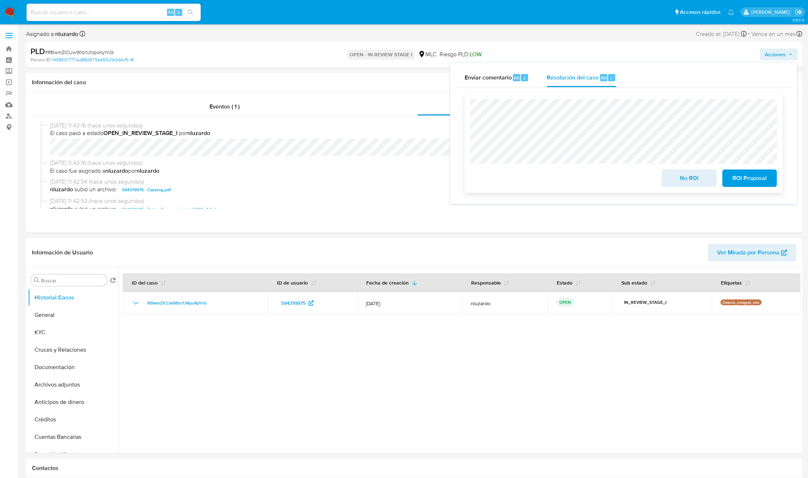
click at [743, 174] on span "ROI Proposal" at bounding box center [750, 178] width 36 height 16
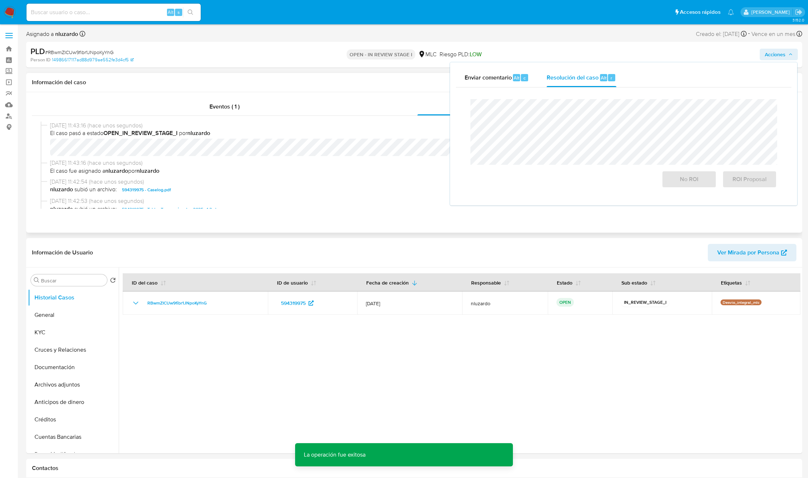
click at [385, 194] on span "nluzardo subió un archivo: 594319975 - Caselog.pdf" at bounding box center [417, 189] width 735 height 9
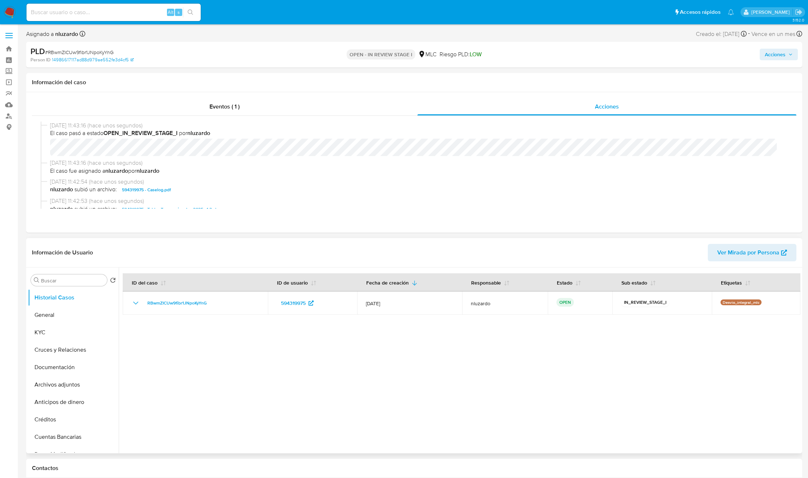
click at [577, 410] on div at bounding box center [460, 361] width 682 height 186
click at [185, 193] on span "nluzardo subió un archivo: 594319975 - Caselog.pdf" at bounding box center [417, 189] width 735 height 9
click at [186, 191] on span "nluzardo subió un archivo: 594319975 - Caselog.pdf" at bounding box center [417, 189] width 735 height 9
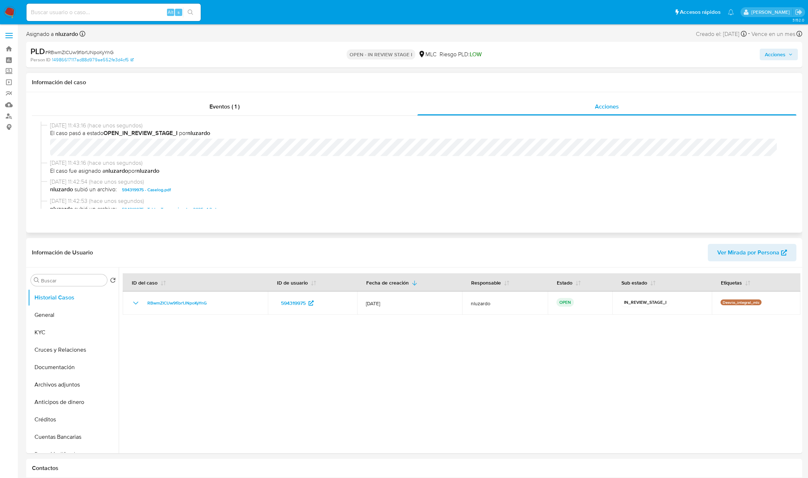
click at [186, 191] on span "nluzardo subió un archivo: 594319975 - Caselog.pdf" at bounding box center [417, 189] width 735 height 9
click at [782, 45] on div "PLD # RBwmZICUw9fibr1JNpoKyYnG Person ID 14986617117ad88d979ae552fe3d4cf5 OPEN …" at bounding box center [414, 55] width 776 height 26
click at [769, 56] on span "Acciones" at bounding box center [775, 55] width 21 height 12
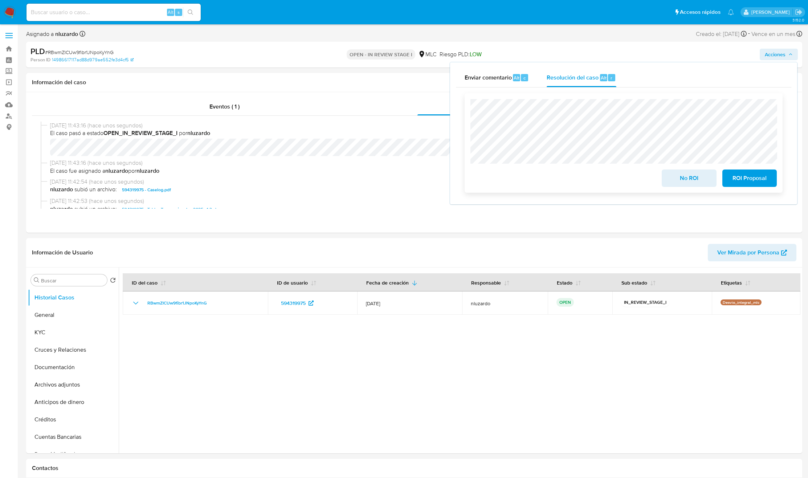
click at [744, 181] on span "ROI Proposal" at bounding box center [750, 178] width 36 height 16
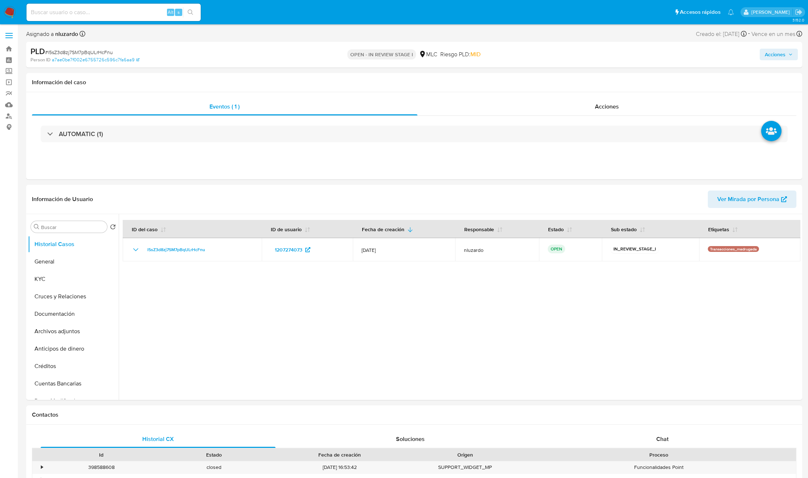
select select "10"
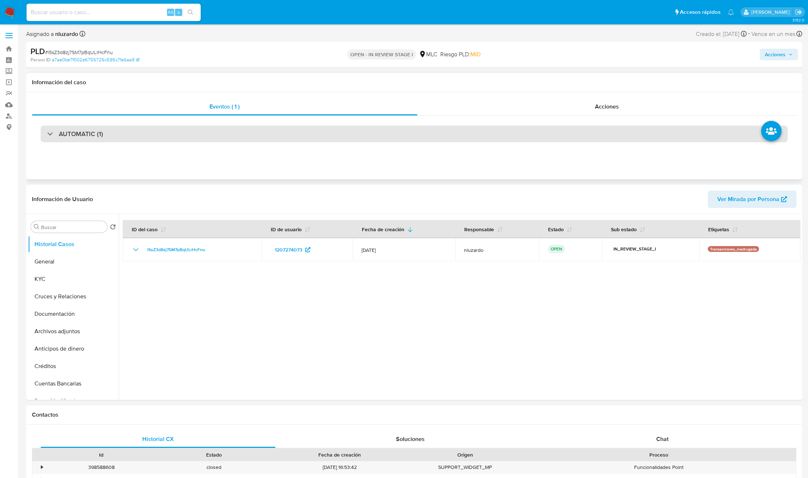
click at [163, 136] on div "AUTOMATIC (1)" at bounding box center [414, 134] width 747 height 17
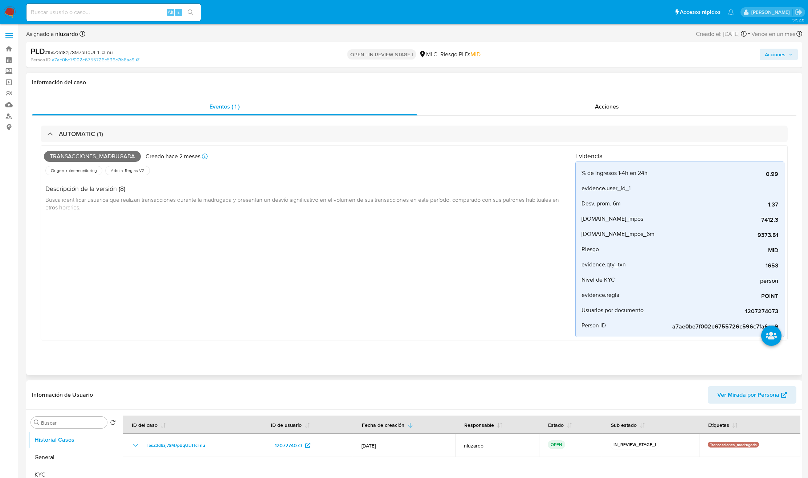
click at [105, 158] on span "Transacciones_madrugada" at bounding box center [92, 156] width 97 height 11
copy span "Transacciones_madrugada"
click at [96, 16] on input at bounding box center [113, 12] width 174 height 9
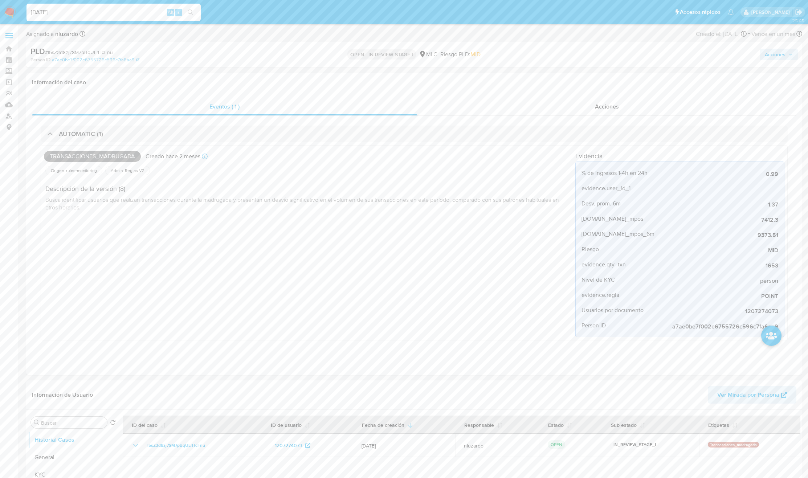
type input "[DATE]"
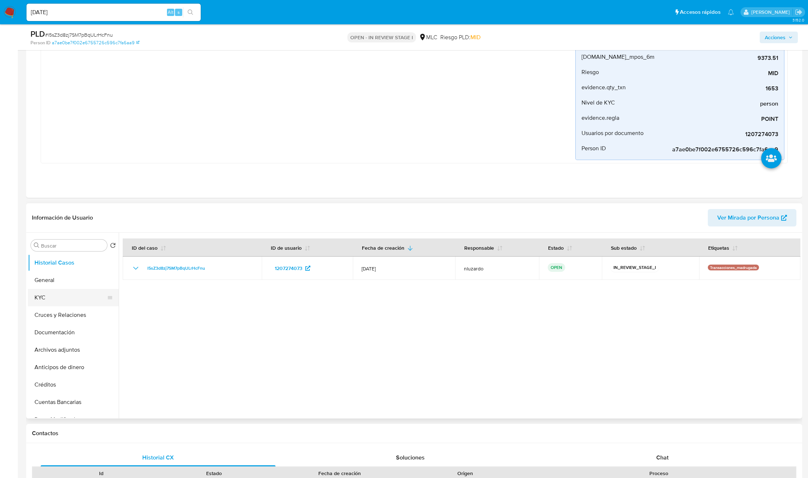
scroll to position [163, 0]
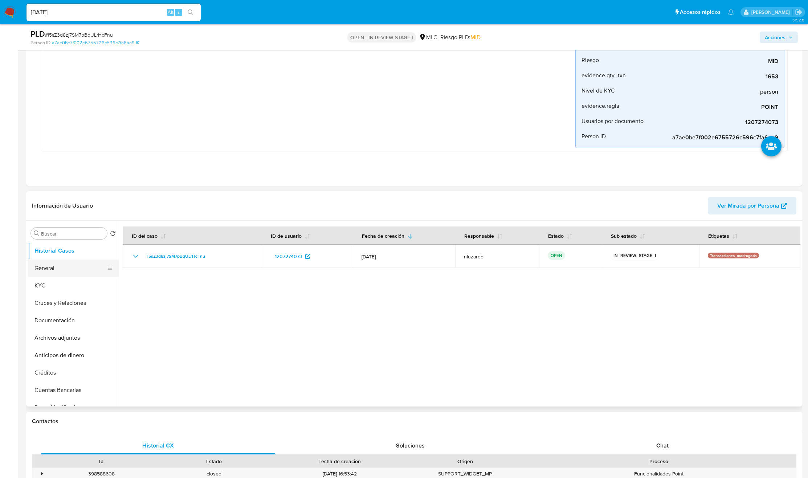
click at [63, 277] on button "General" at bounding box center [70, 268] width 85 height 17
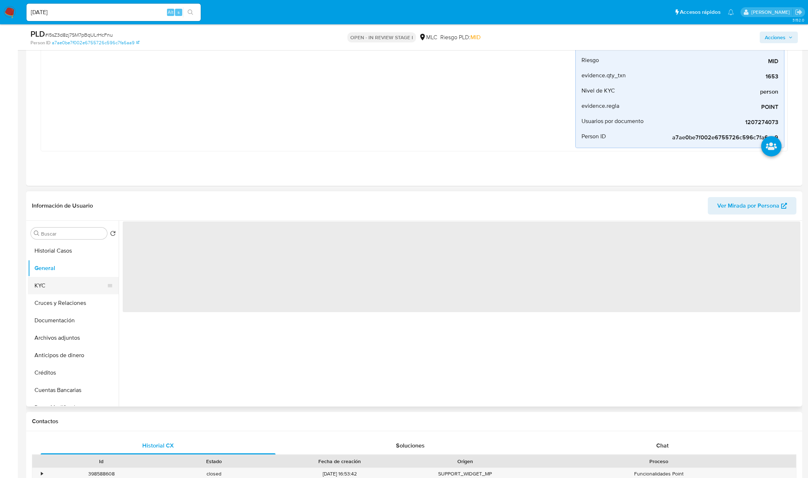
click at [60, 282] on button "KYC" at bounding box center [70, 285] width 85 height 17
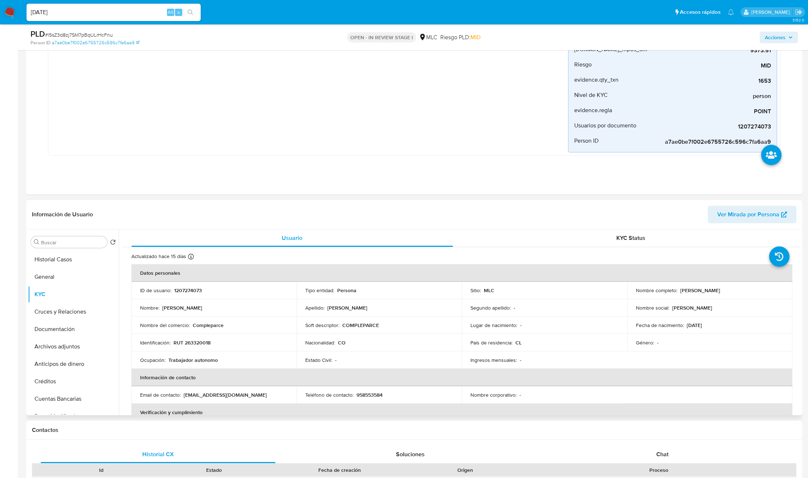
click at [683, 290] on p "[PERSON_NAME]" at bounding box center [700, 290] width 40 height 7
drag, startPoint x: 738, startPoint y: 294, endPoint x: 746, endPoint y: 294, distance: 8.7
click at [746, 294] on div "Nombre completo : [PERSON_NAME]" at bounding box center [710, 290] width 148 height 7
copy p "[PERSON_NAME]"
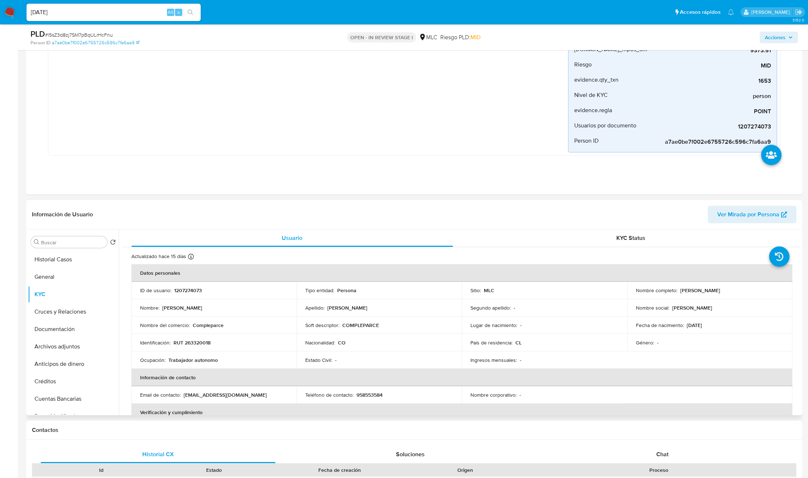
click at [204, 340] on p "RUT 263320018" at bounding box center [192, 342] width 37 height 7
copy p "263320018"
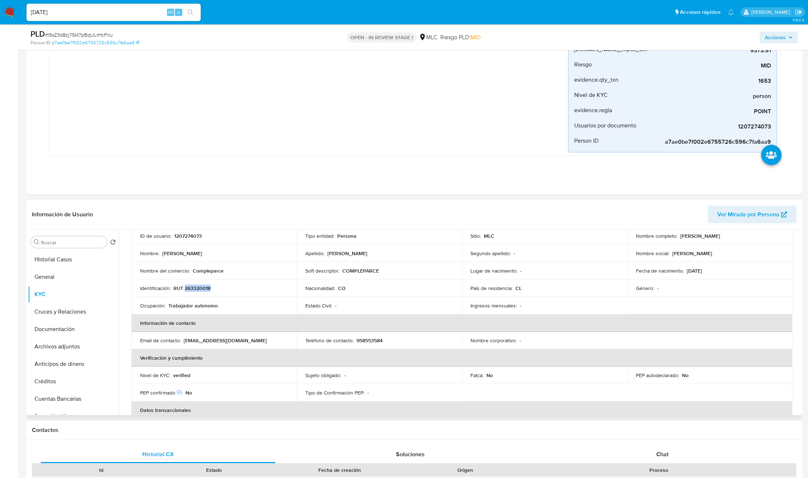
click at [365, 272] on p "COMPLEPARCE" at bounding box center [360, 271] width 37 height 7
copy p "COMPLEPARCE"
copy div "Nombre del comercio : Compleparce"
drag, startPoint x: 227, startPoint y: 272, endPoint x: 137, endPoint y: 269, distance: 89.7
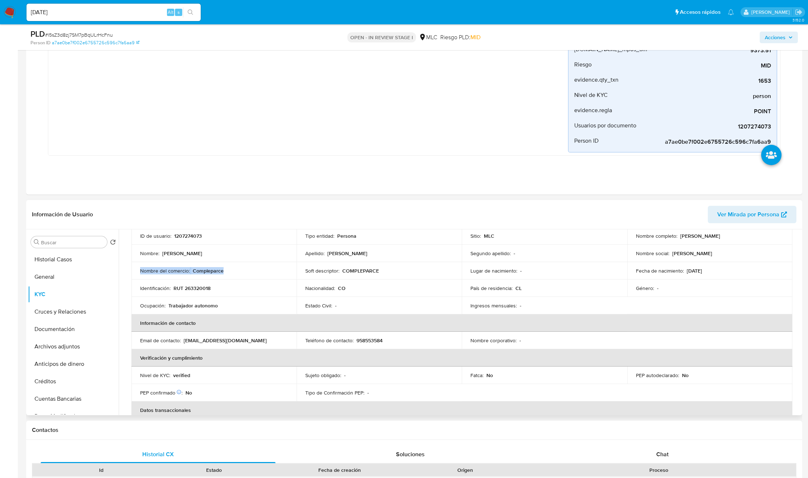
click at [137, 269] on td "Nombre del comercio : Compleparce" at bounding box center [213, 270] width 165 height 17
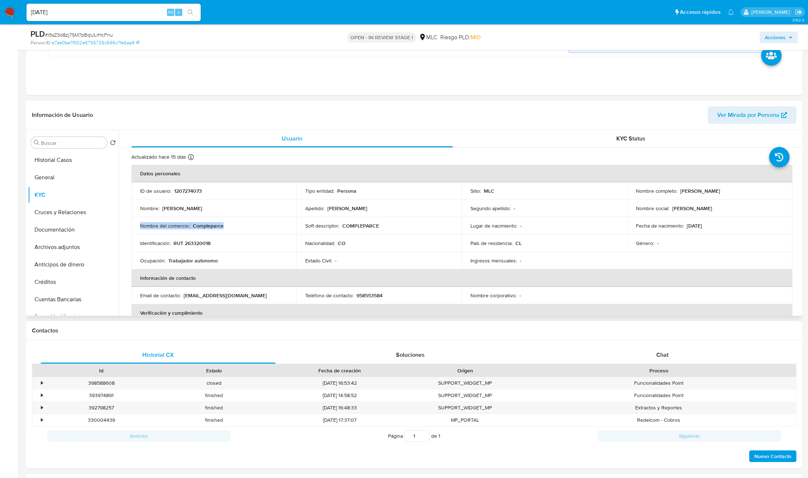
scroll to position [272, 0]
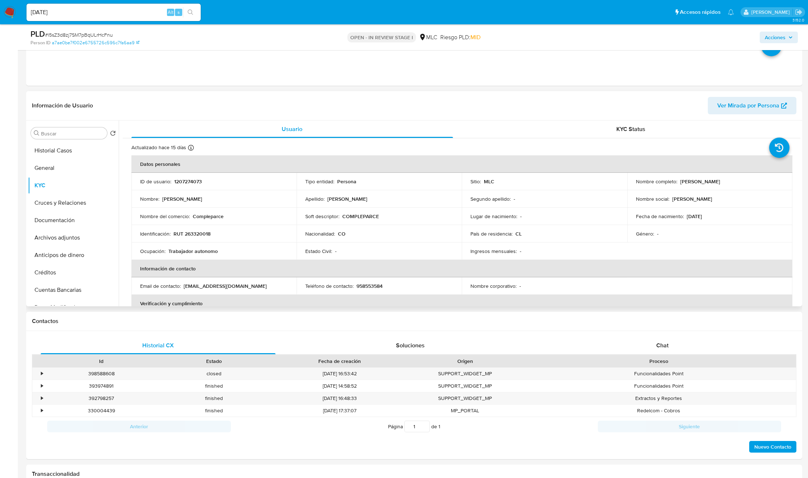
click at [478, 208] on td "Lugar de nacimiento : -" at bounding box center [544, 216] width 165 height 17
drag, startPoint x: 797, startPoint y: 140, endPoint x: 800, endPoint y: 150, distance: 9.3
click at [800, 150] on div "Usuario KYC Status Actualizado hace 15 días Creado: 28/09/2022 18:48:01 Actuali…" at bounding box center [460, 214] width 682 height 186
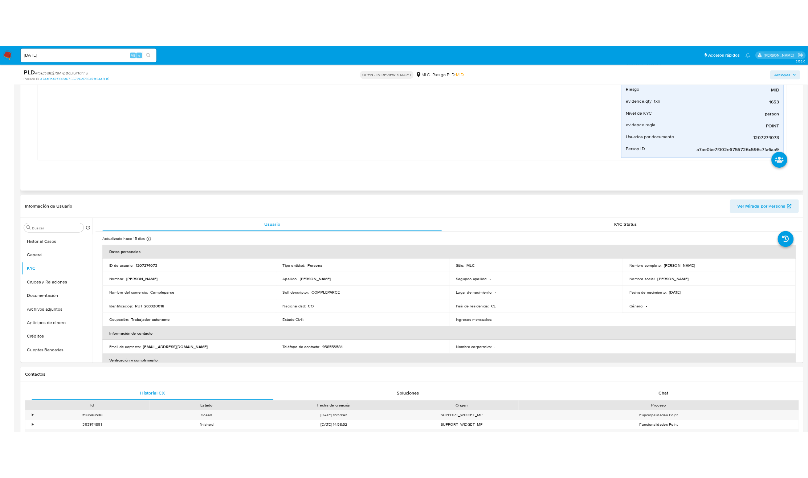
scroll to position [0, 0]
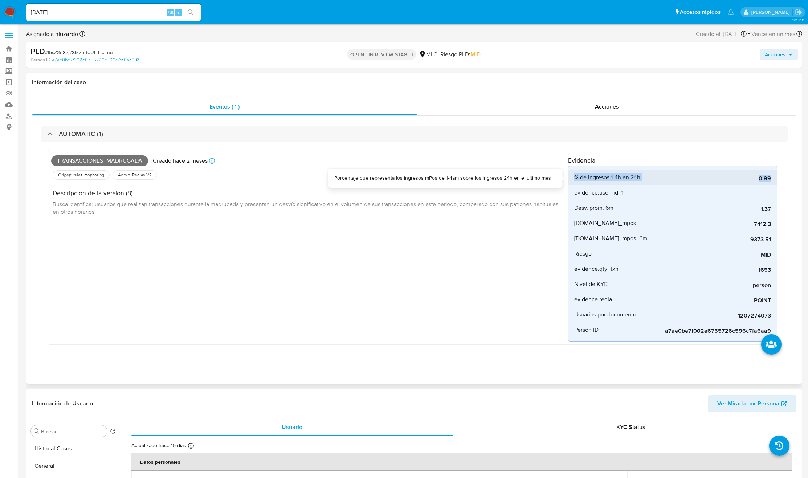
copy li "% de ingresos 1-4h en 24h 0.99"
drag, startPoint x: 769, startPoint y: 177, endPoint x: 688, endPoint y: 189, distance: 81.8
click at [683, 189] on div "% de ingresos 1-4h en 24h 0.99 Porcentaje que representa los ingresos mPos de 1…" at bounding box center [672, 254] width 209 height 176
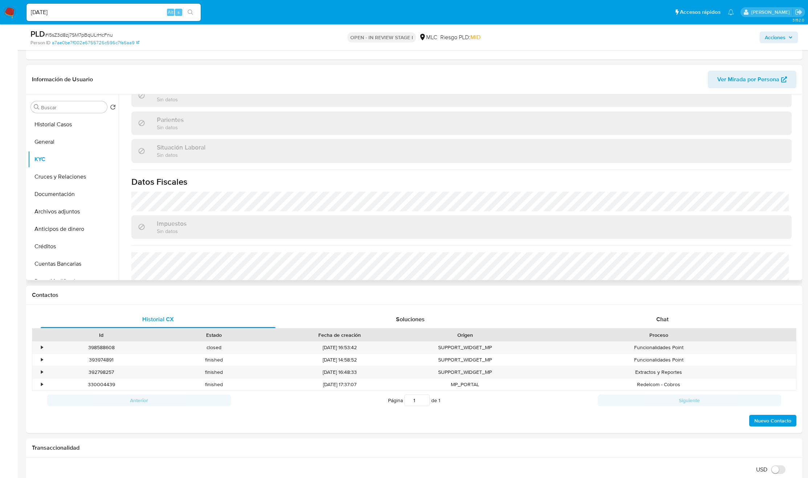
scroll to position [285, 0]
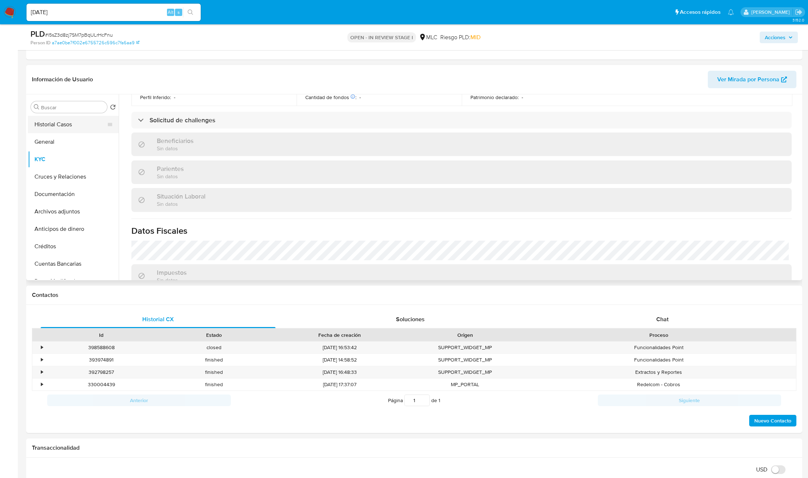
click at [86, 131] on button "Historial Casos" at bounding box center [70, 124] width 85 height 17
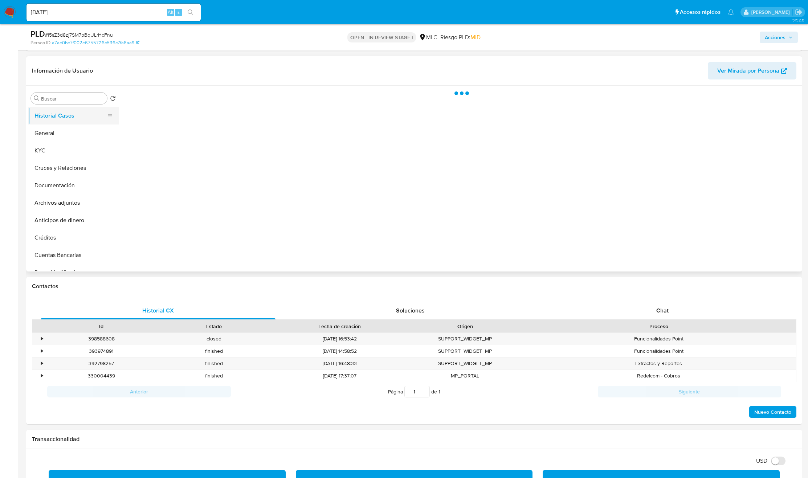
scroll to position [0, 0]
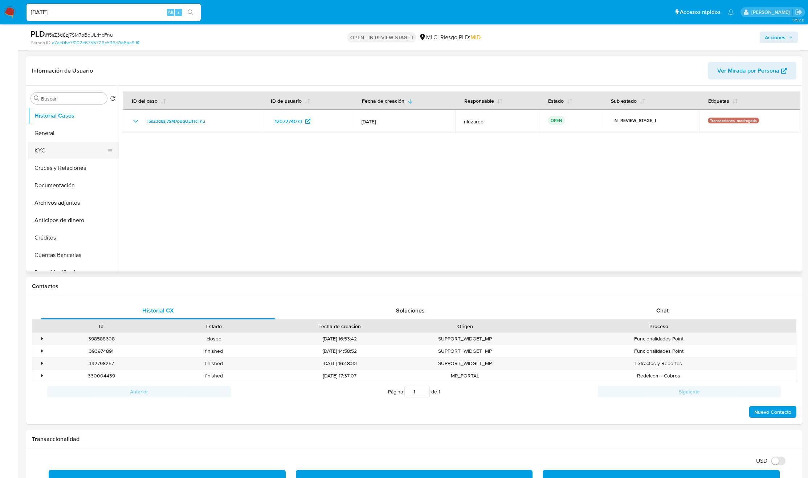
click at [35, 155] on button "KYC" at bounding box center [70, 150] width 85 height 17
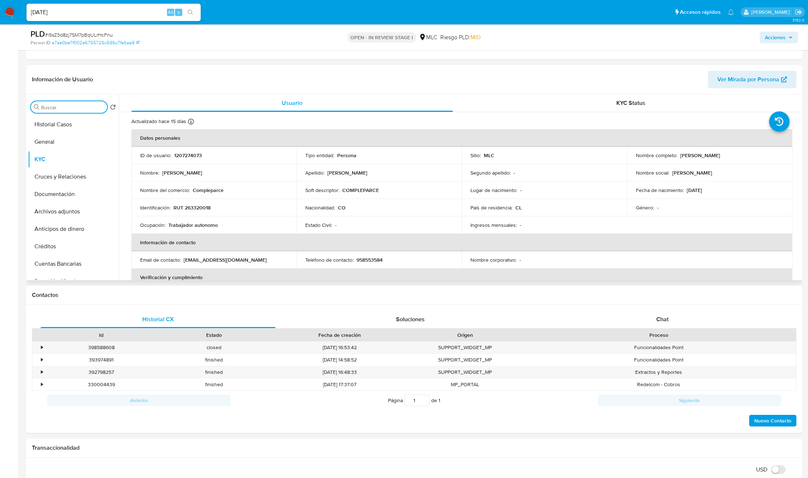
click at [74, 106] on input "Buscar" at bounding box center [72, 107] width 63 height 7
type input "DIREC"
click at [72, 136] on button "Direcciones" at bounding box center [70, 141] width 85 height 17
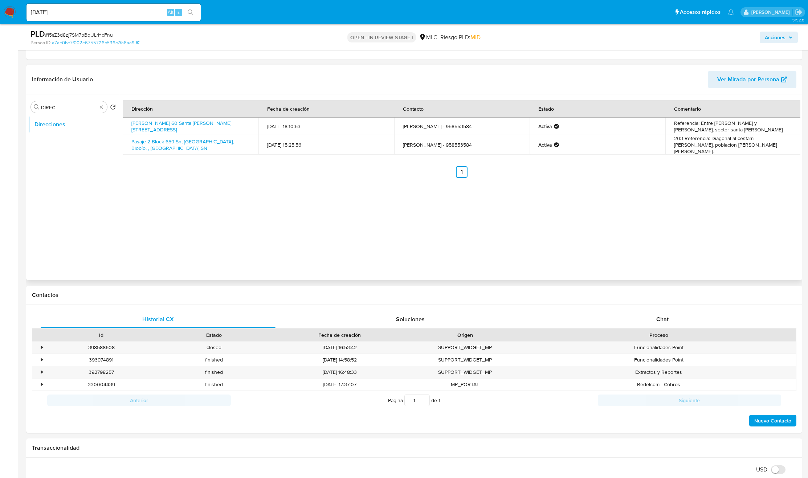
click at [742, 162] on div "Dirección Fecha de creación Contacto Estado Comentario Balmaceda 60 Santa Leono…" at bounding box center [462, 139] width 678 height 78
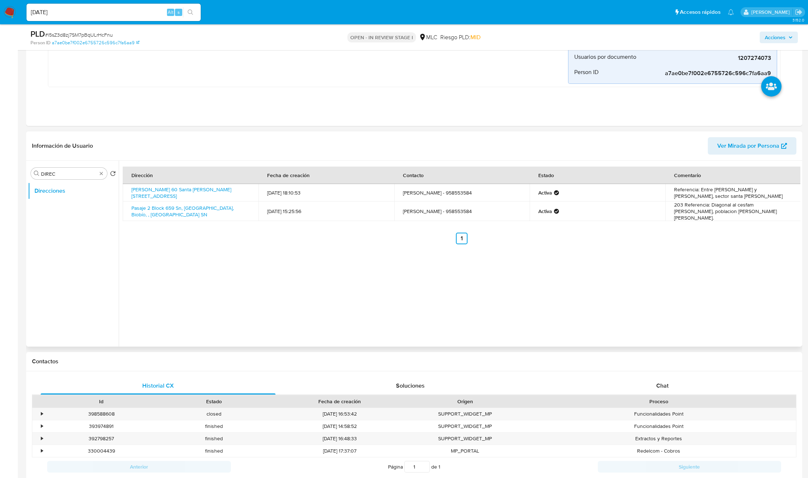
scroll to position [244, 0]
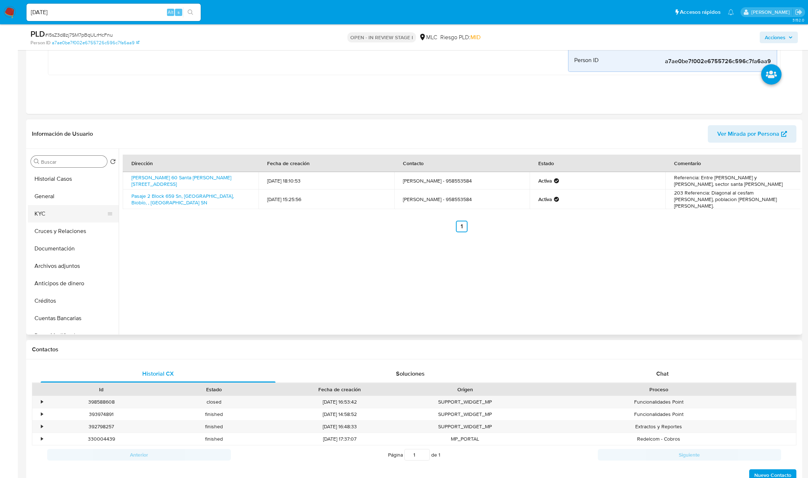
click at [71, 210] on button "KYC" at bounding box center [70, 213] width 85 height 17
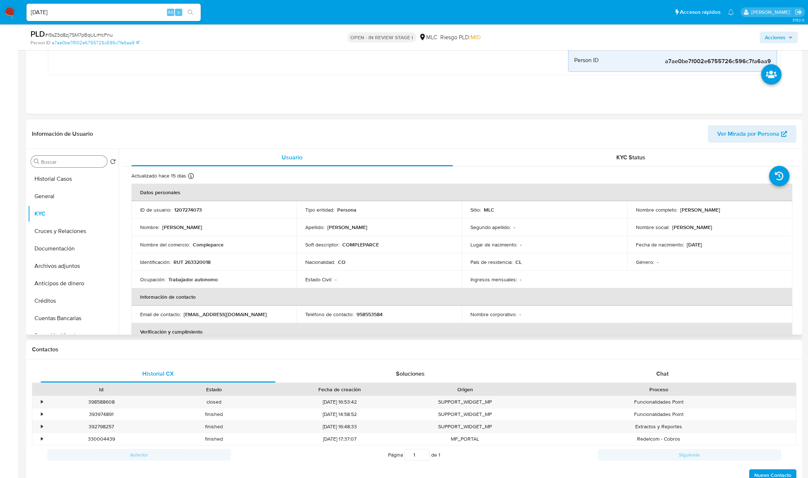
click at [720, 212] on p "[PERSON_NAME]" at bounding box center [700, 210] width 40 height 7
copy p "Montes"
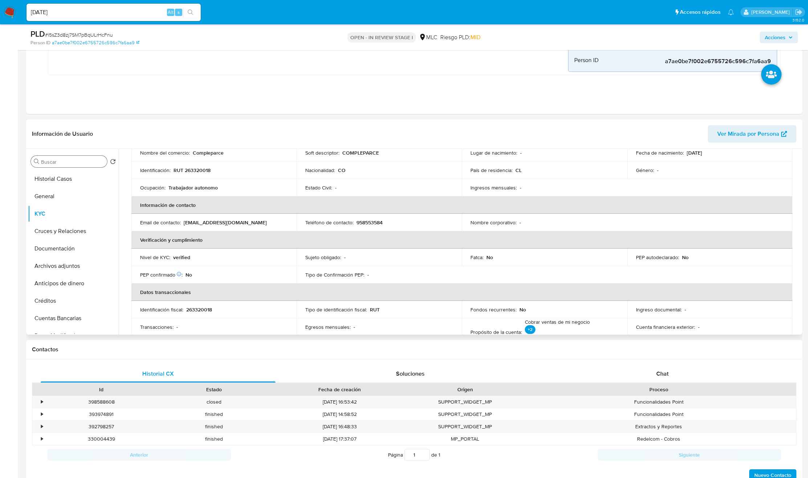
scroll to position [67, 0]
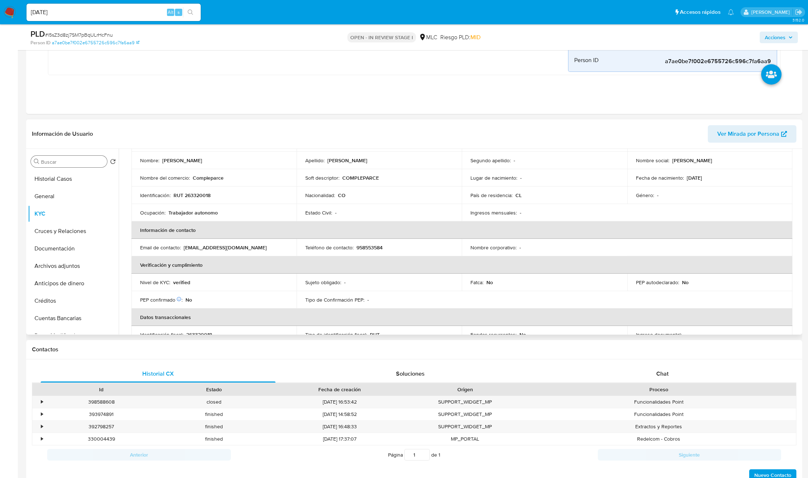
click at [362, 180] on p "COMPLEPARCE" at bounding box center [360, 178] width 37 height 7
click at [223, 180] on div "Nombre del comercio : Compleparce" at bounding box center [214, 178] width 148 height 7
click at [209, 180] on p "Compleparce" at bounding box center [208, 178] width 31 height 7
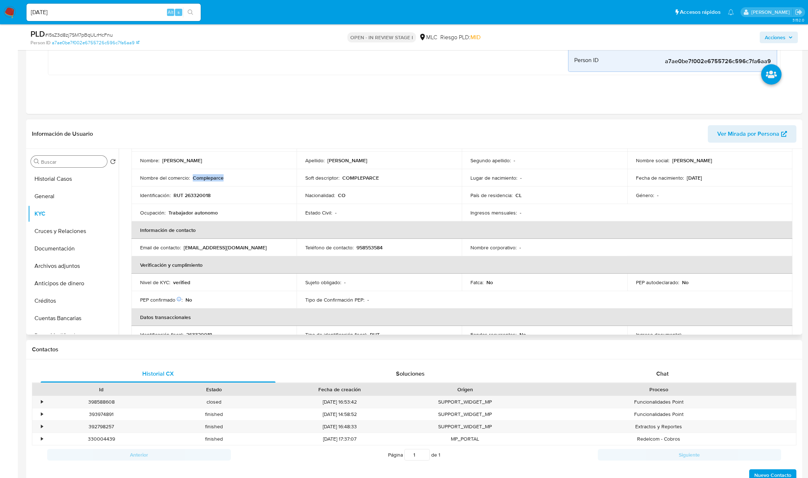
click at [209, 180] on p "Compleparce" at bounding box center [208, 178] width 31 height 7
copy p "Compleparce"
click at [77, 163] on input "Buscar" at bounding box center [72, 162] width 63 height 7
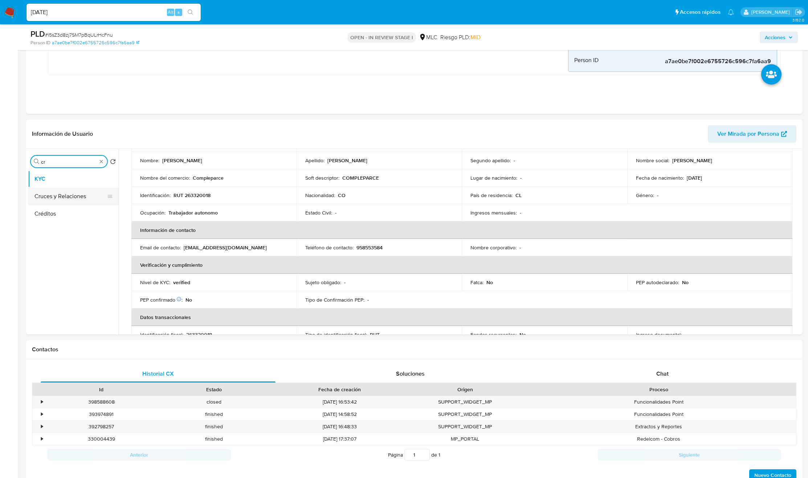
type input "cr"
drag, startPoint x: 65, startPoint y: 189, endPoint x: 68, endPoint y: 193, distance: 4.2
click at [68, 193] on button "Cruces y Relaciones" at bounding box center [70, 196] width 85 height 17
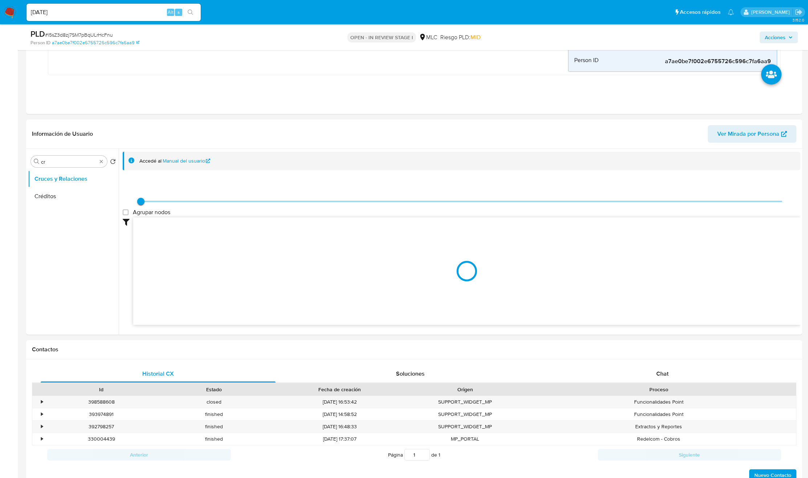
scroll to position [298, 0]
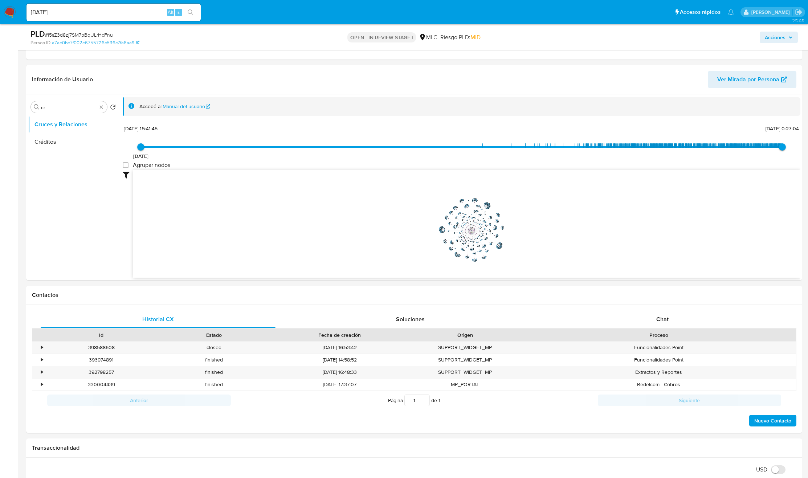
drag, startPoint x: 492, startPoint y: 219, endPoint x: 490, endPoint y: 211, distance: 7.8
click at [490, 211] on icon "user-1207274073  1207274073 phone-7cf6045c306bbeba918c97260d06dd23  person-a7…" at bounding box center [466, 222] width 667 height 105
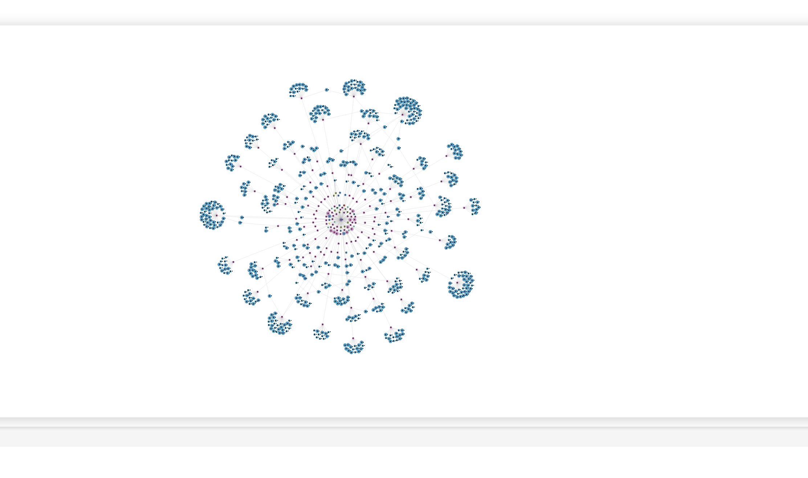
click at [521, 231] on icon "user-1207274073  1207274073 phone-7cf6045c306bbeba918c97260d06dd23  person-a7…" at bounding box center [466, 222] width 667 height 105
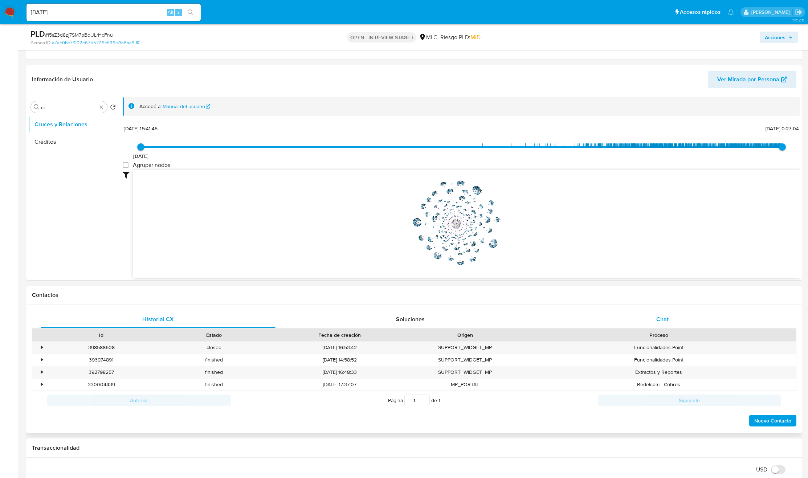
click at [655, 328] on div "Chat" at bounding box center [662, 319] width 235 height 17
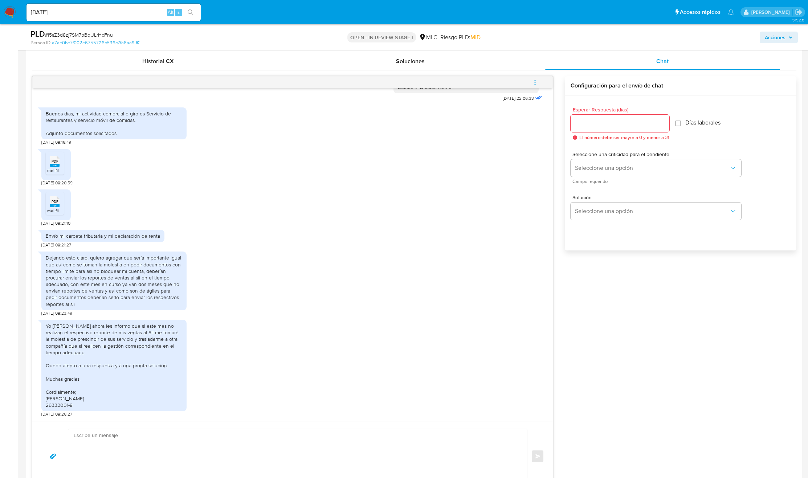
scroll to position [571, 0]
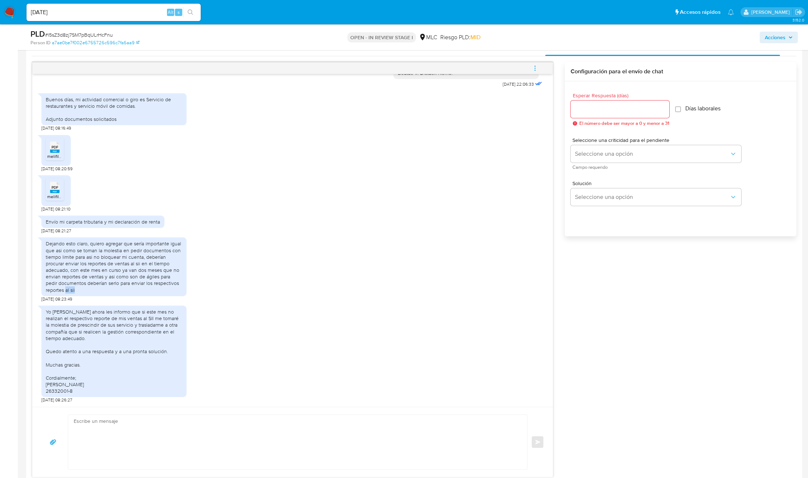
drag, startPoint x: 79, startPoint y: 292, endPoint x: 66, endPoint y: 295, distance: 13.4
click at [66, 295] on div "Dejando esto claro, quiero agregar que sería importante igual que asi como se t…" at bounding box center [113, 266] width 145 height 59
click at [81, 332] on div "Yo [PERSON_NAME] ahora les informo que si este mes no realizan el respectivo re…" at bounding box center [114, 352] width 136 height 86
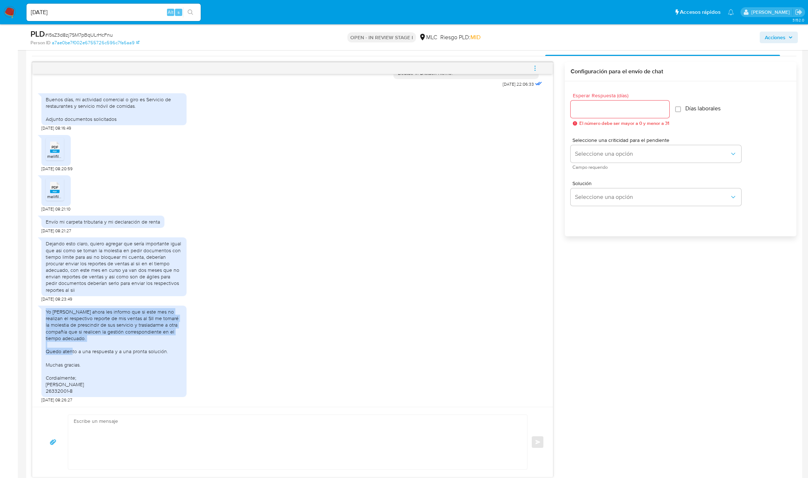
click at [69, 340] on div "Yo [PERSON_NAME] ahora les informo que si este mes no realizan el respectivo re…" at bounding box center [114, 352] width 136 height 86
click at [232, 353] on div "Yo [PERSON_NAME] ahora les informo que si este mes no realizan el respectivo re…" at bounding box center [292, 352] width 502 height 101
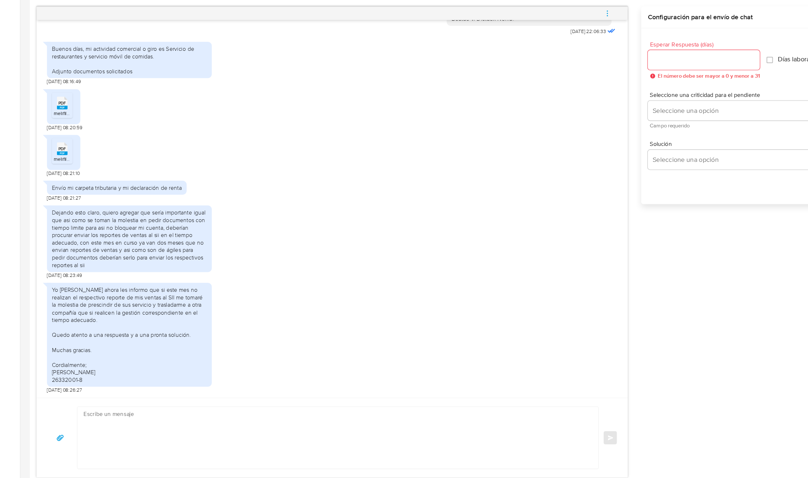
scroll to position [570, 0]
click at [53, 160] on span "melifile3302276222918160335.pdf" at bounding box center [80, 157] width 67 height 6
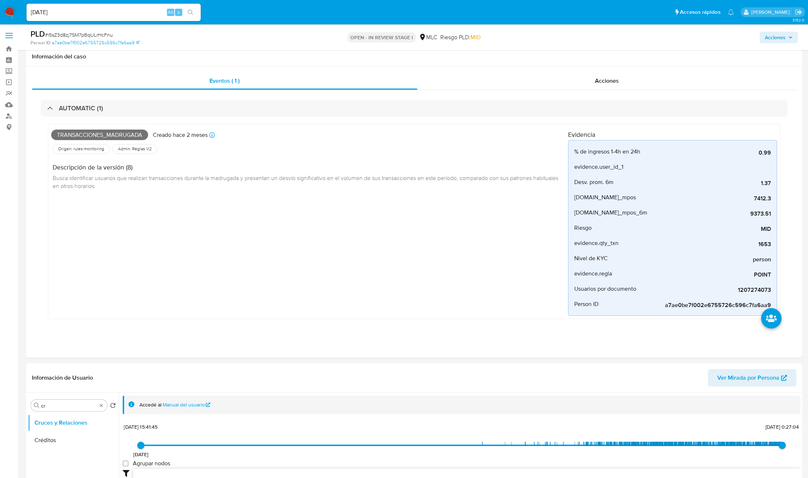
select select "10"
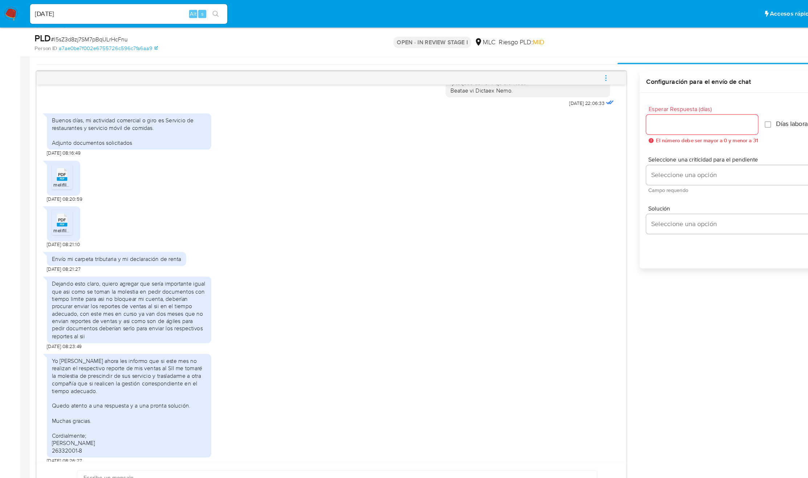
scroll to position [273, 0]
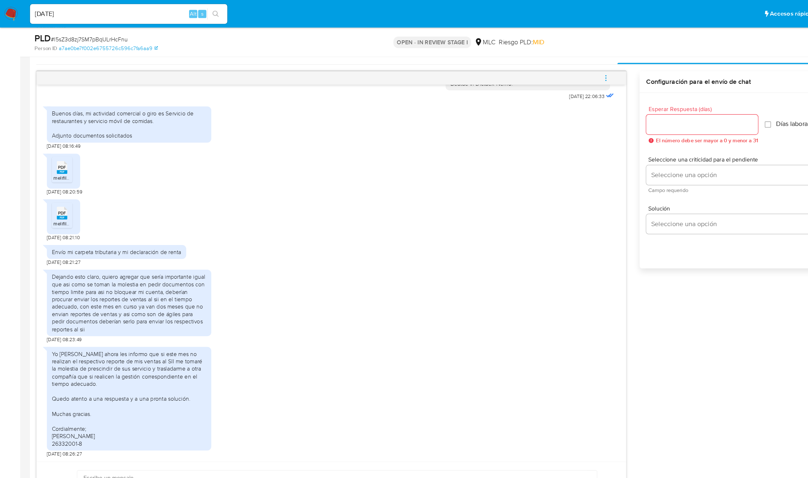
click at [60, 199] on span "melifile9141111792356391515.pdf" at bounding box center [78, 197] width 62 height 6
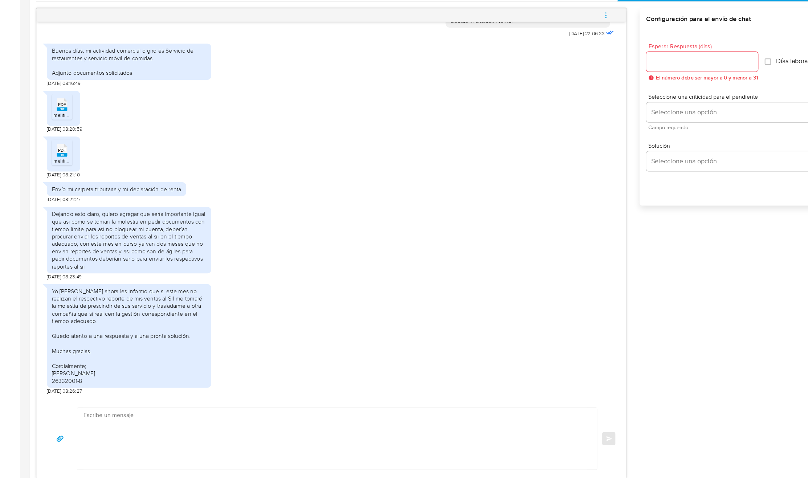
click at [360, 250] on div "Dejando esto claro, quiero agregar que sería importante igual que asi como se t…" at bounding box center [292, 268] width 502 height 68
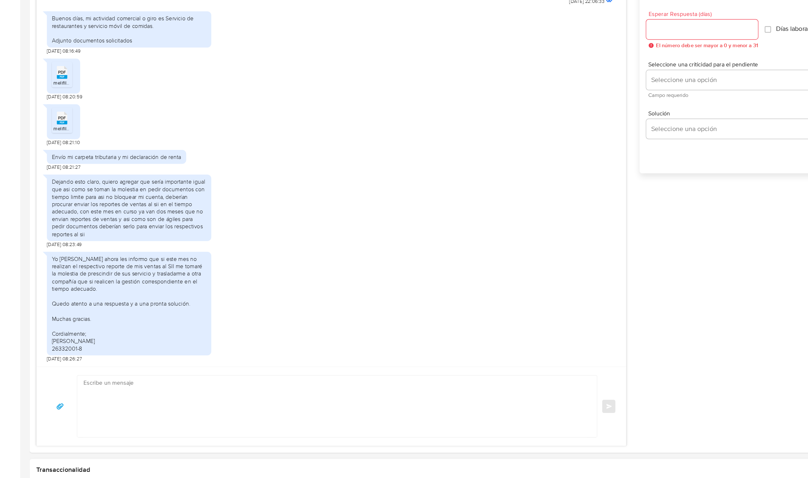
scroll to position [618, 0]
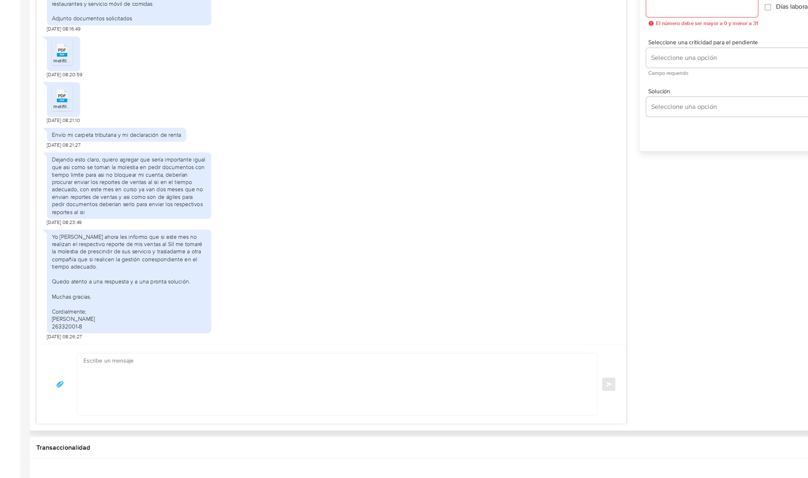
click at [204, 404] on textarea at bounding box center [296, 395] width 444 height 54
drag, startPoint x: 508, startPoint y: 307, endPoint x: 499, endPoint y: 370, distance: 63.1
click at [508, 307] on div "Yo [PERSON_NAME] ahora les informo que si este mes no realizan el respectivo re…" at bounding box center [292, 305] width 502 height 101
